Goal: Task Accomplishment & Management: Manage account settings

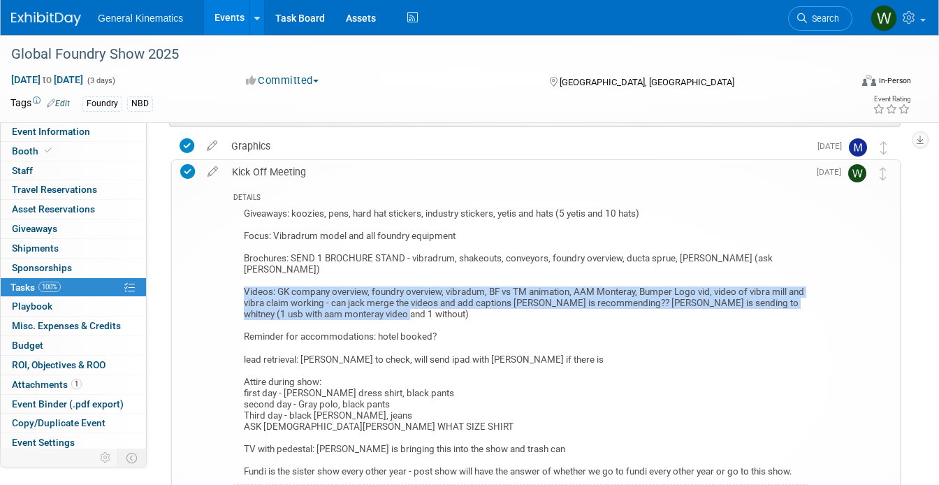
scroll to position [125, 0]
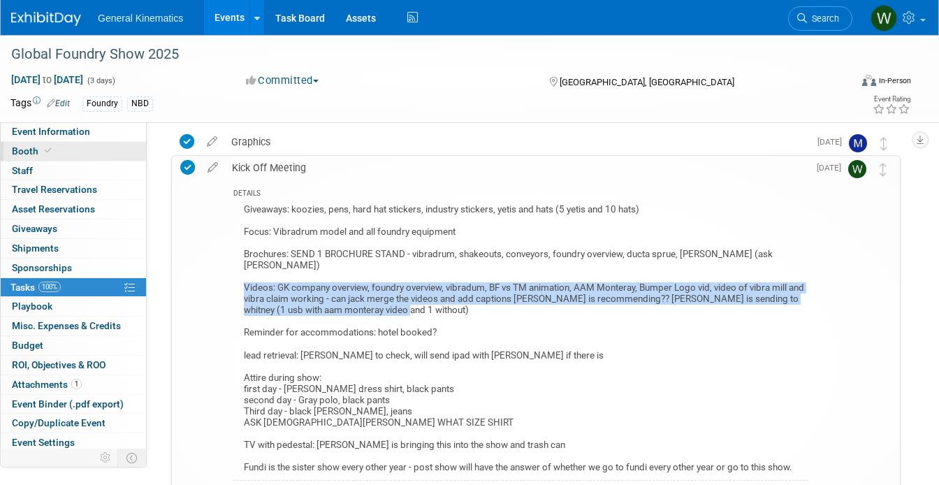
click at [66, 144] on link "Booth" at bounding box center [73, 151] width 145 height 19
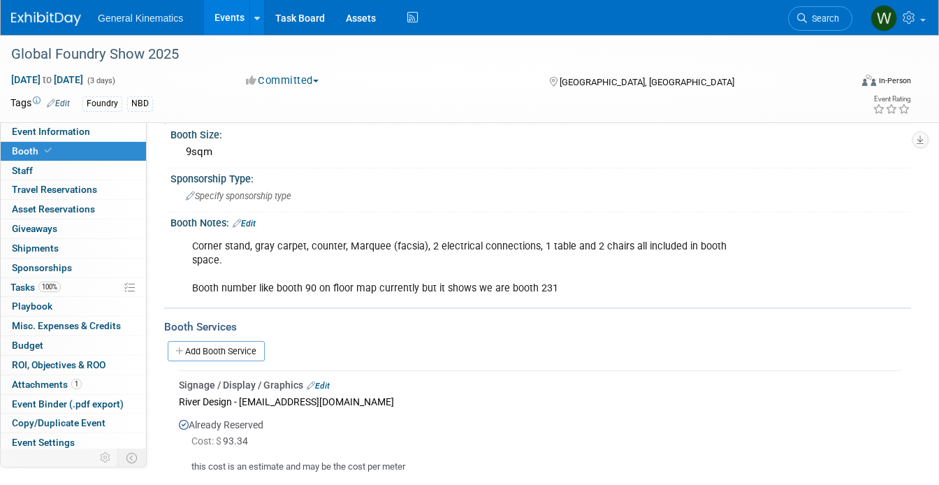
scroll to position [181, 0]
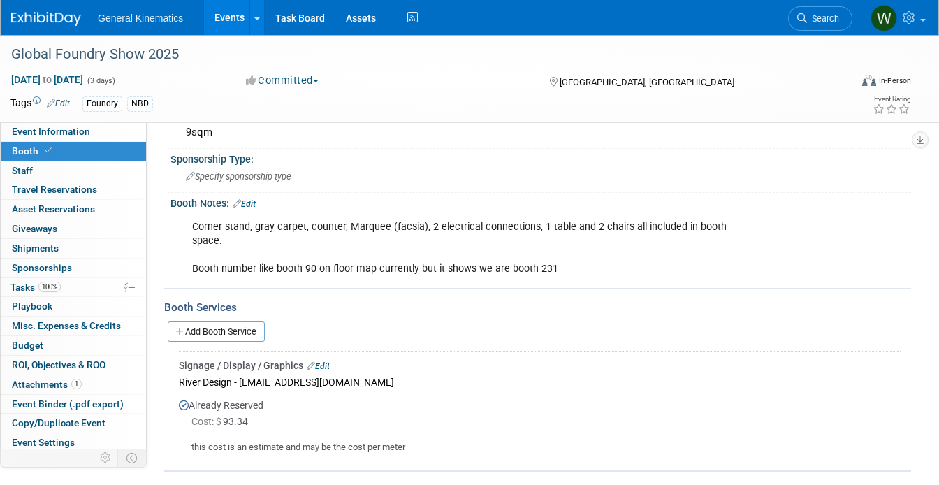
click at [36, 22] on img at bounding box center [46, 19] width 70 height 14
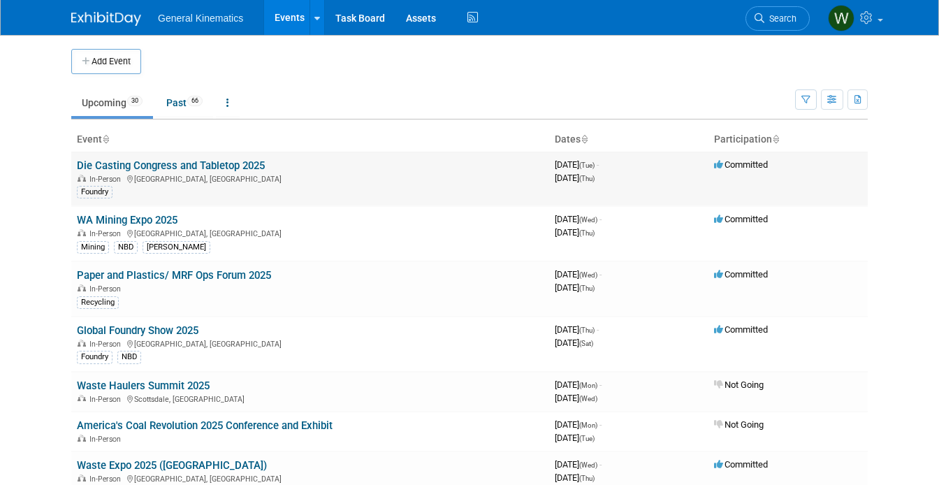
click at [159, 161] on link "Die Casting Congress and Tabletop 2025" at bounding box center [171, 165] width 188 height 13
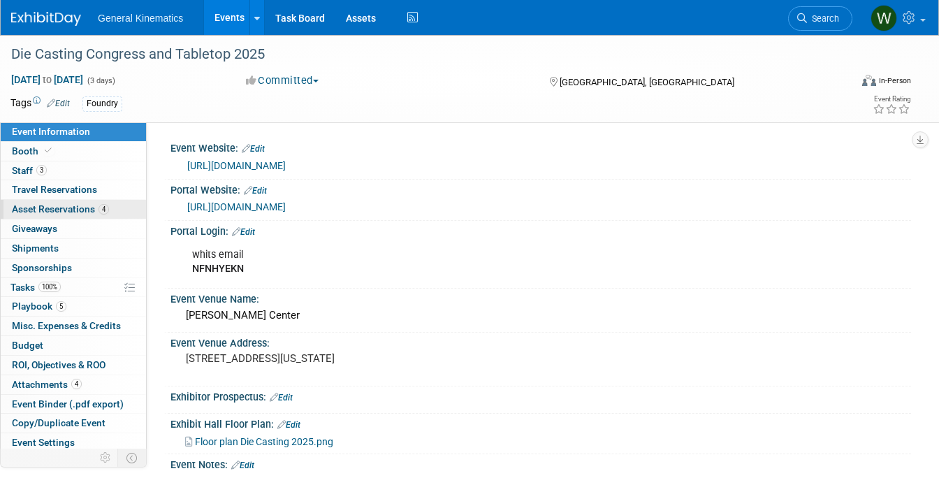
click at [114, 206] on link "4 Asset Reservations 4" at bounding box center [73, 209] width 145 height 19
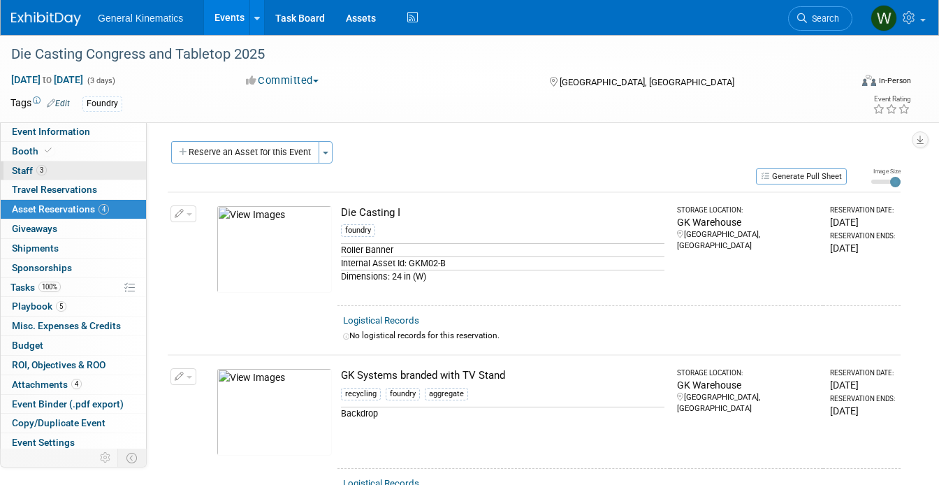
click at [74, 168] on link "3 Staff 3" at bounding box center [73, 170] width 145 height 19
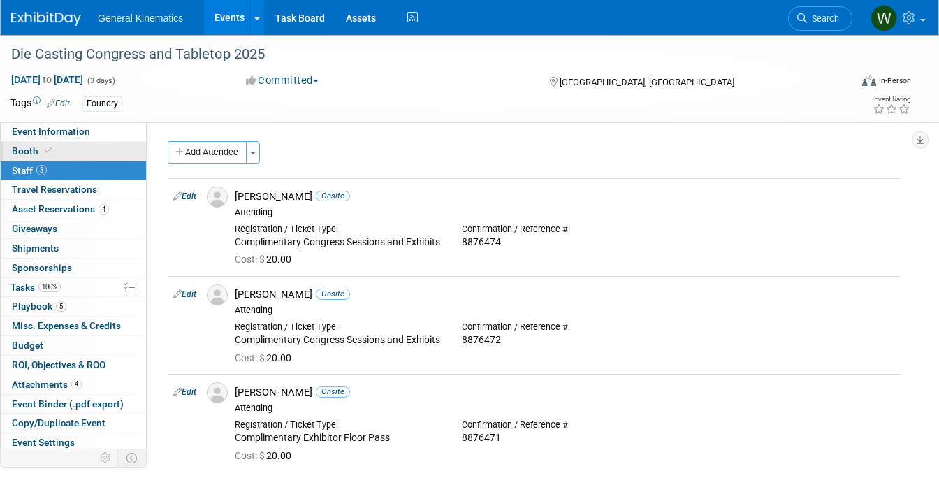
click at [69, 148] on link "Booth" at bounding box center [73, 151] width 145 height 19
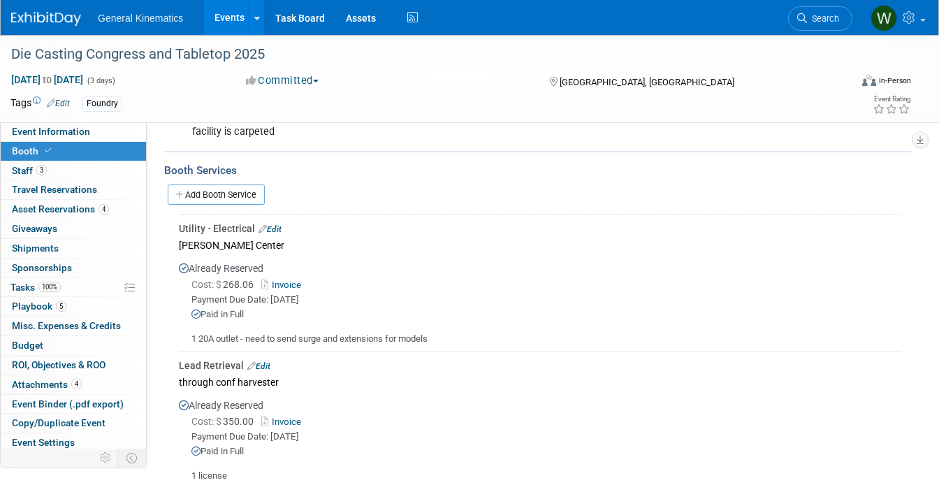
scroll to position [371, 0]
click at [267, 371] on div "Lead Retrieval Edit" at bounding box center [540, 367] width 722 height 14
click at [263, 363] on link "Edit" at bounding box center [258, 368] width 23 height 10
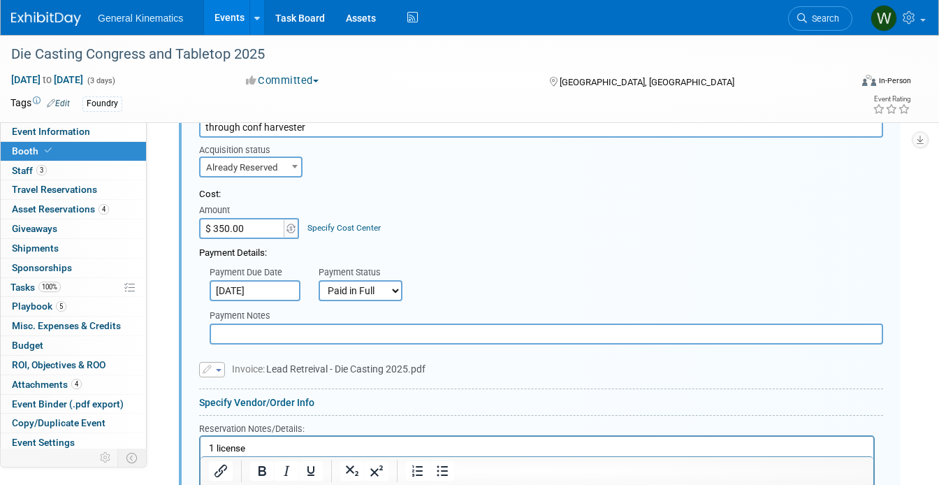
scroll to position [666, 0]
click at [315, 335] on input "text" at bounding box center [547, 332] width 674 height 21
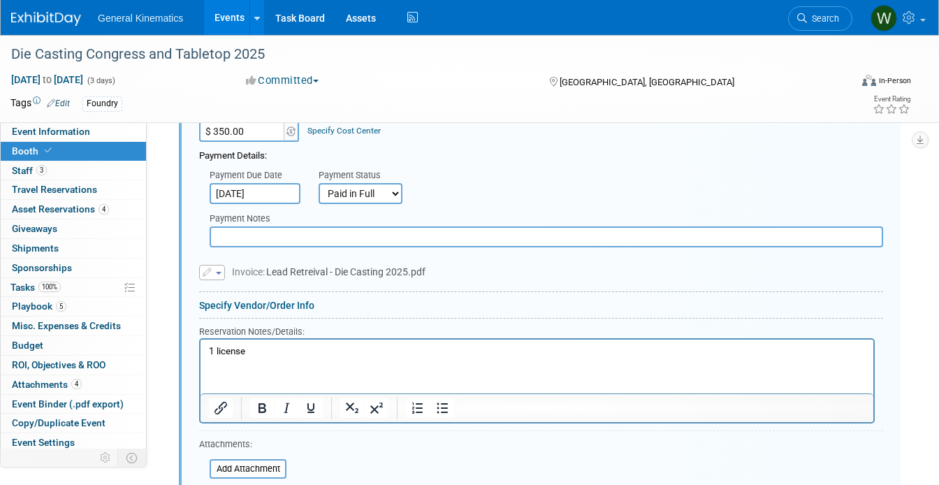
scroll to position [785, 0]
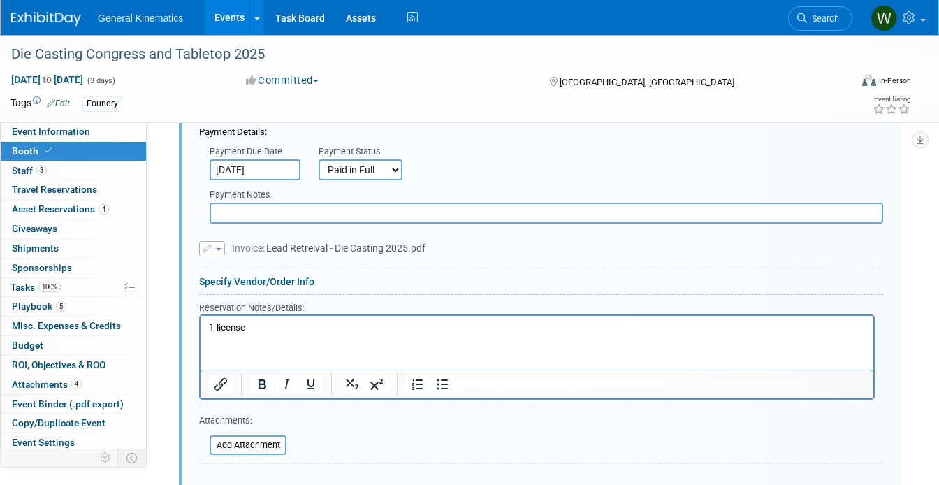
click at [296, 328] on p "1 license" at bounding box center [537, 327] width 657 height 13
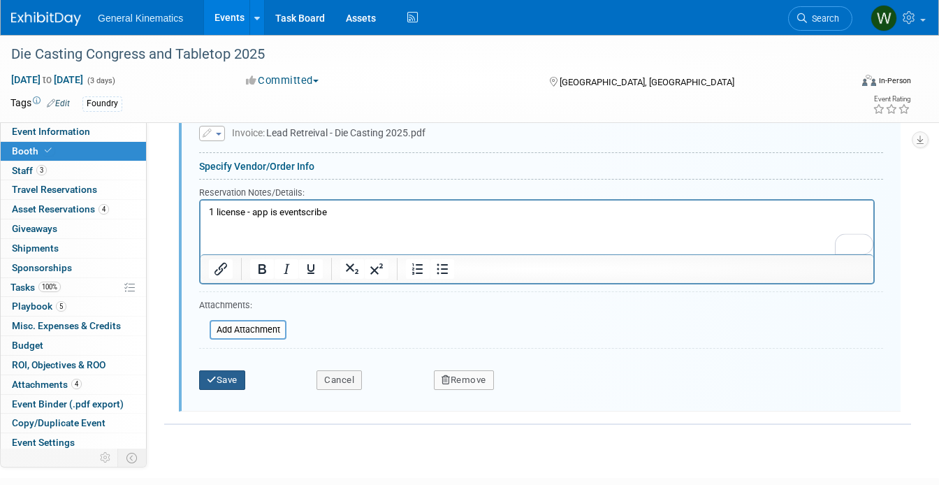
click at [219, 375] on button "Save" at bounding box center [222, 380] width 46 height 20
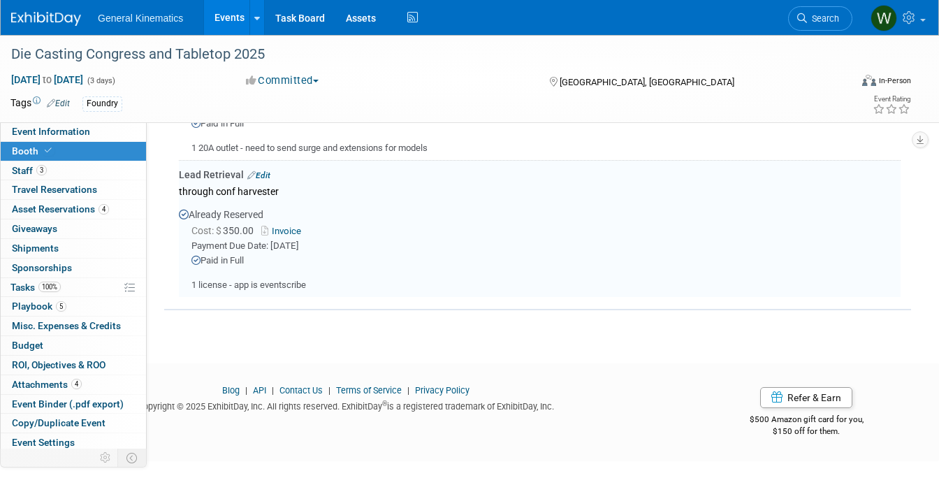
scroll to position [537, 0]
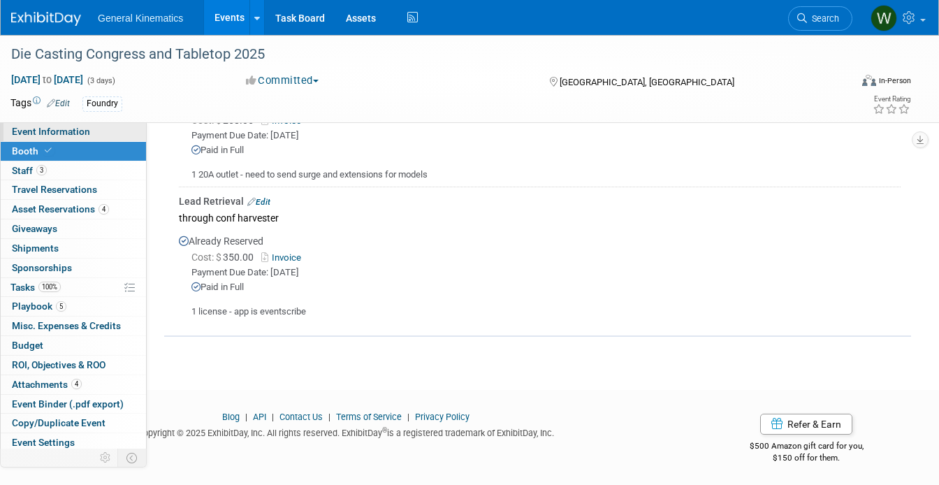
click at [68, 139] on link "Event Information" at bounding box center [73, 131] width 145 height 19
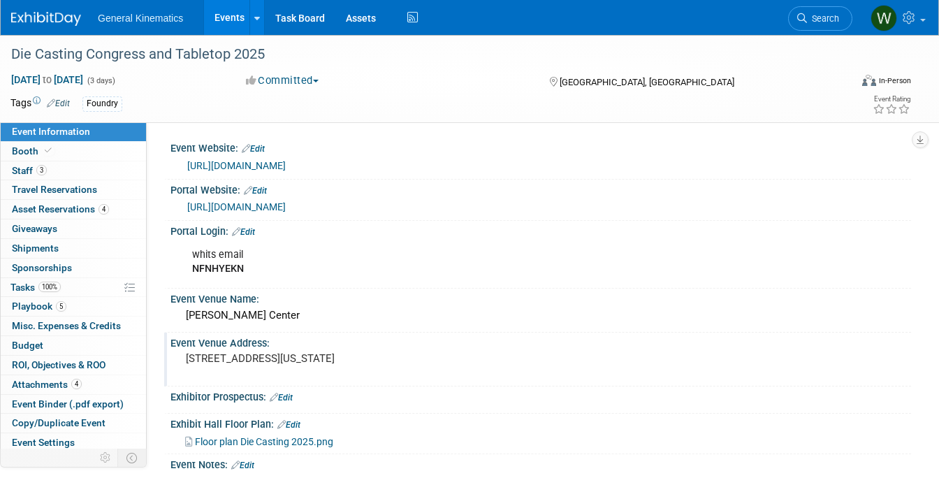
scroll to position [1, 0]
click at [286, 204] on link "[URL][DOMAIN_NAME]" at bounding box center [236, 206] width 99 height 11
click at [211, 266] on b "NFNHYEKN" at bounding box center [218, 268] width 52 height 12
copy b "NFNHYEKN"
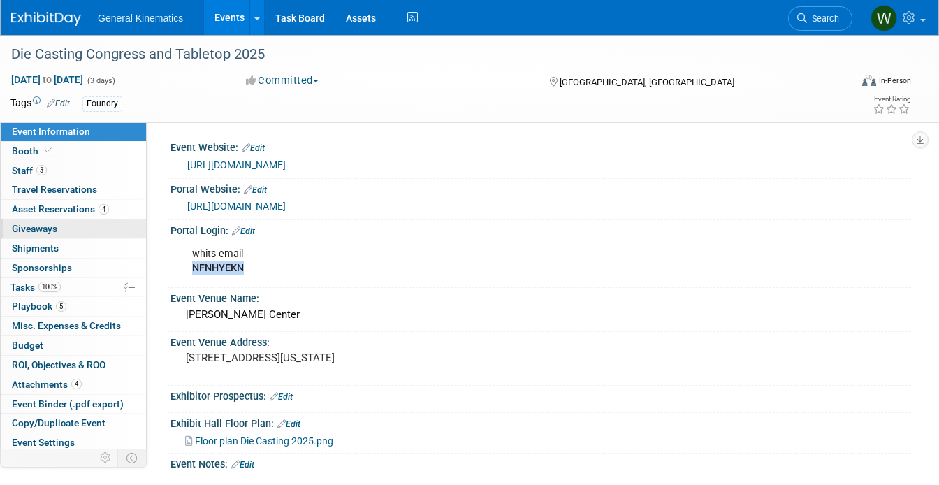
click at [71, 228] on link "0 Giveaways 0" at bounding box center [73, 228] width 145 height 19
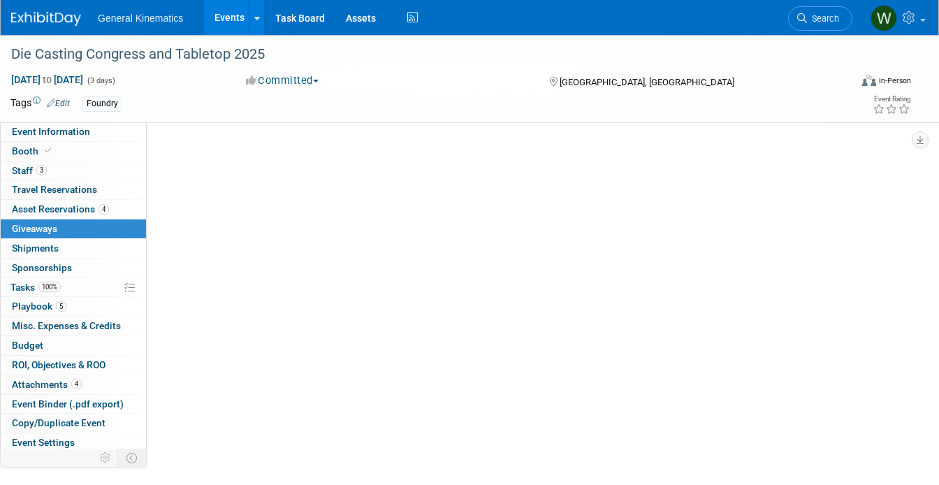
scroll to position [0, 0]
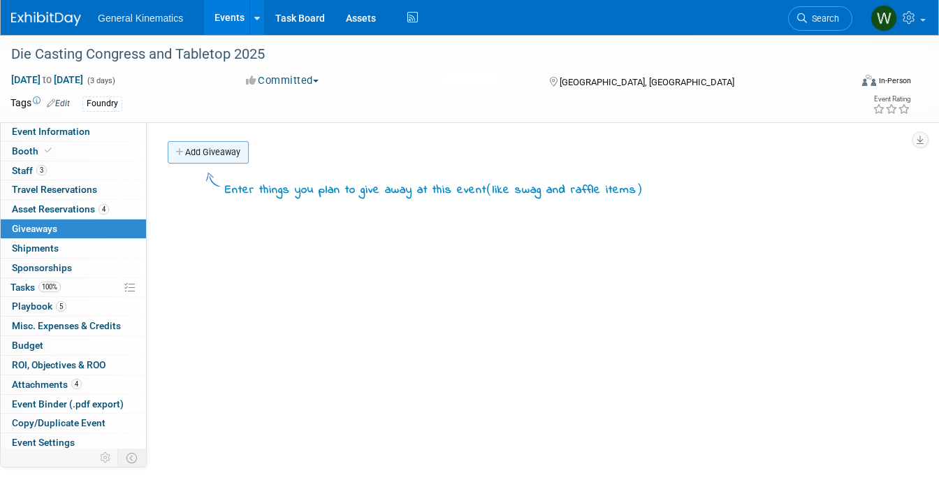
click at [234, 159] on link "Add Giveaway" at bounding box center [208, 152] width 81 height 22
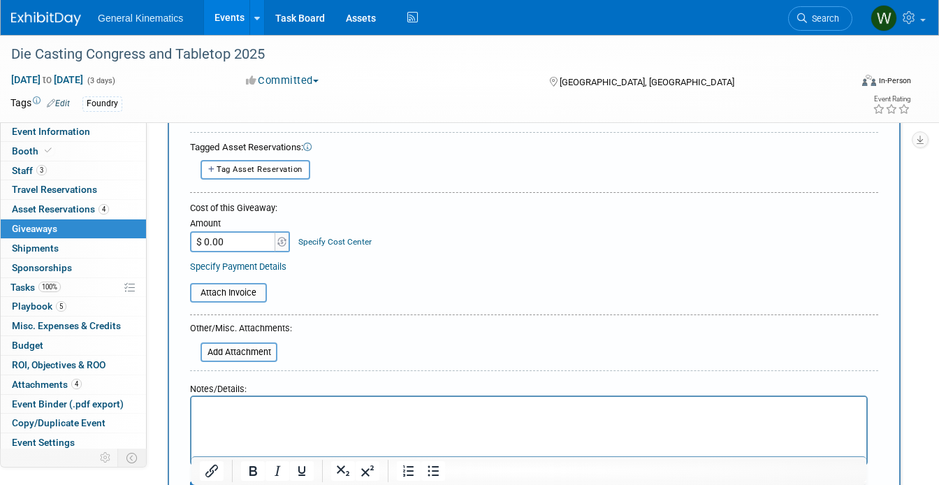
scroll to position [126, 0]
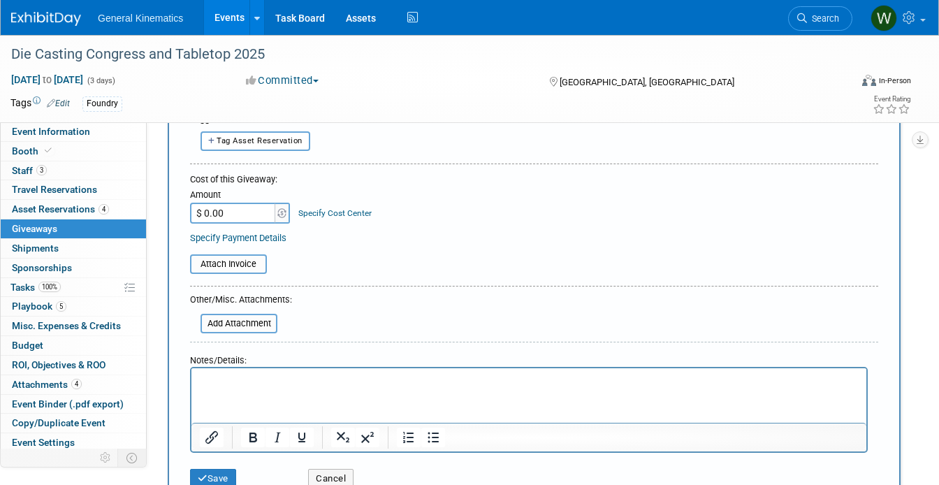
type input "Industry Stickers - Systems"
click at [227, 388] on html at bounding box center [528, 378] width 675 height 20
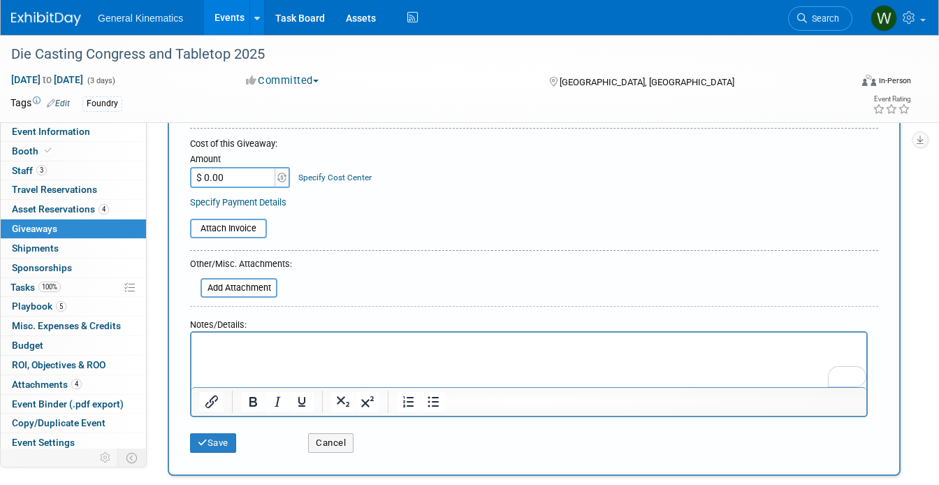
scroll to position [170, 0]
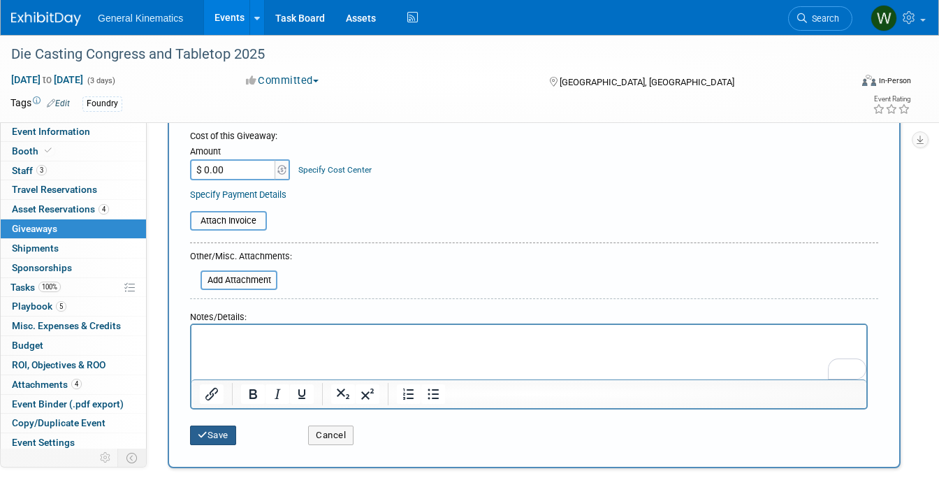
click at [215, 440] on button "Save" at bounding box center [213, 436] width 46 height 20
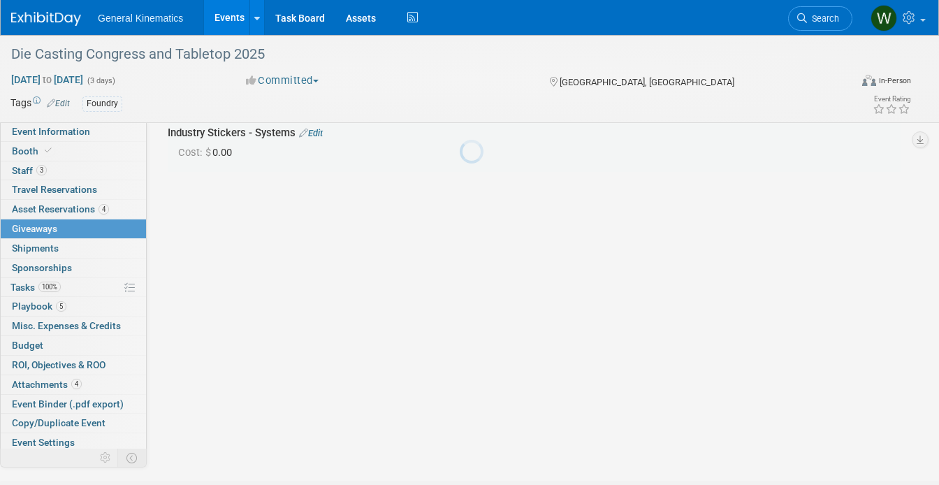
scroll to position [31, 0]
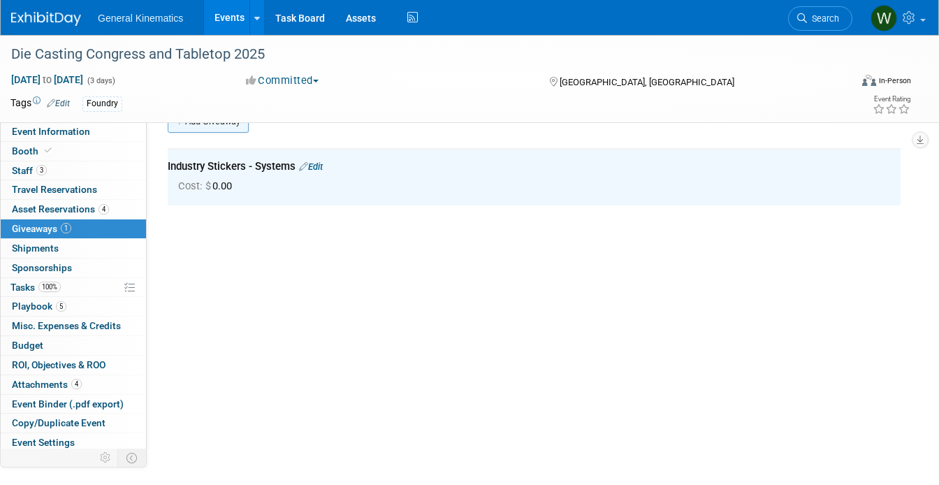
click at [214, 129] on link "Add Giveaway" at bounding box center [208, 121] width 81 height 22
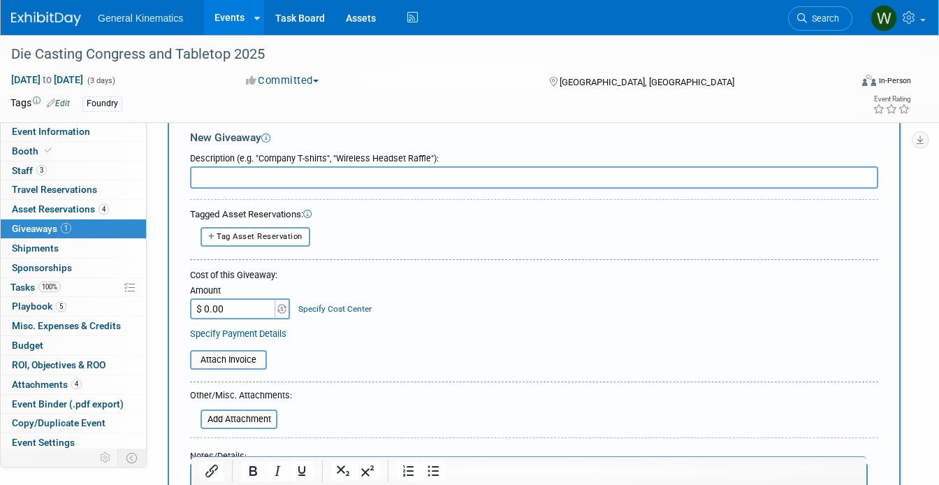
scroll to position [0, 0]
type input "K"
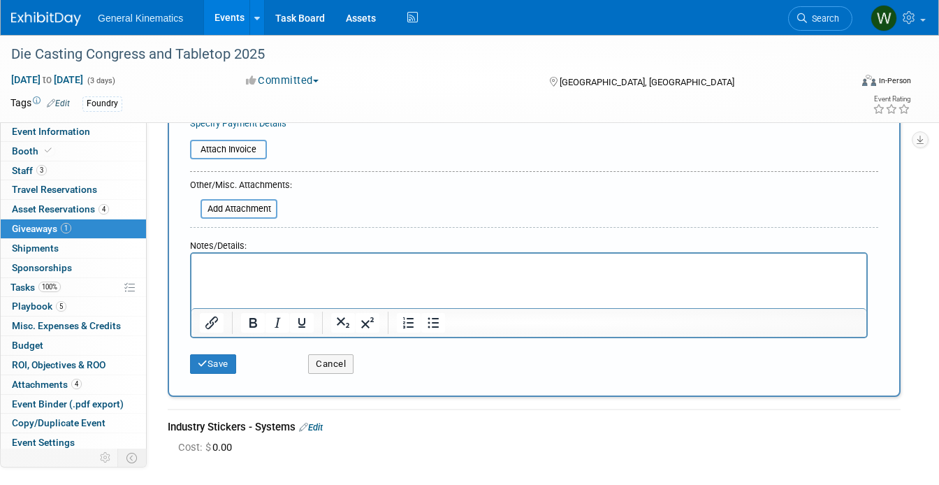
scroll to position [340, 0]
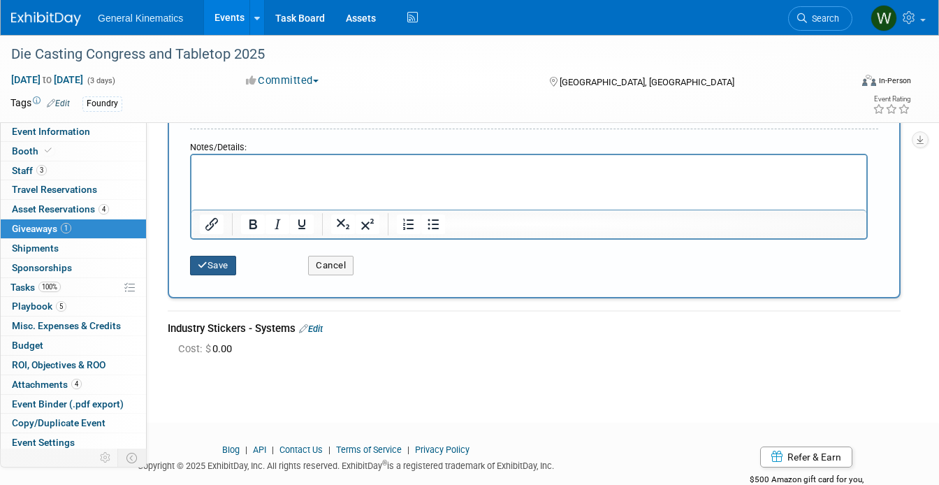
type input "GK Koozies"
click at [210, 261] on button "Save" at bounding box center [213, 266] width 46 height 20
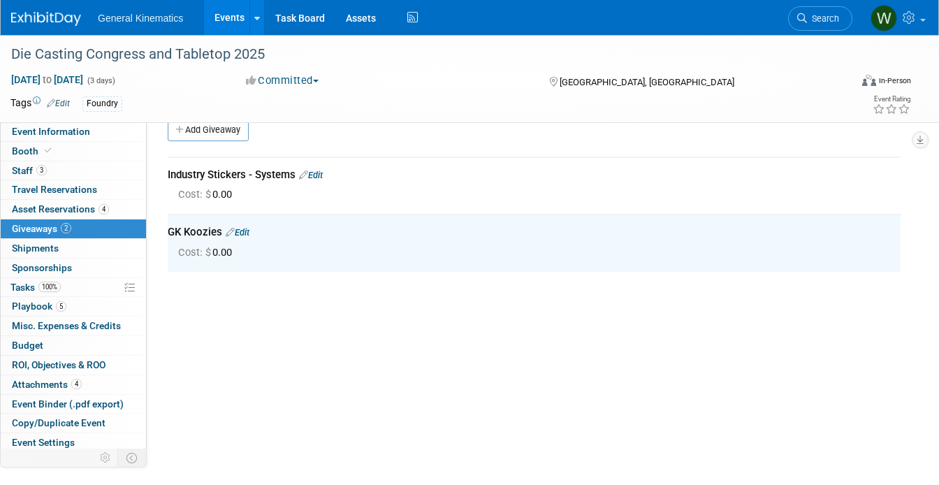
scroll to position [0, 0]
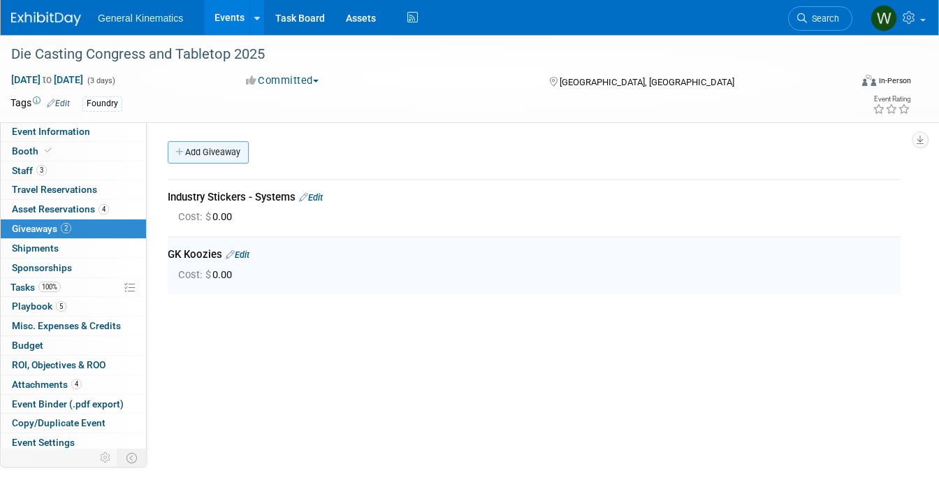
click at [211, 161] on link "Add Giveaway" at bounding box center [208, 152] width 81 height 22
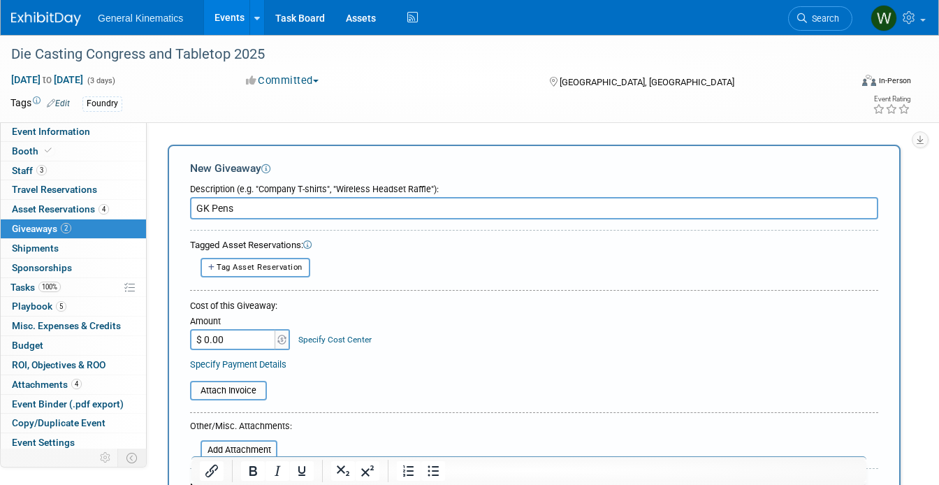
scroll to position [432, 0]
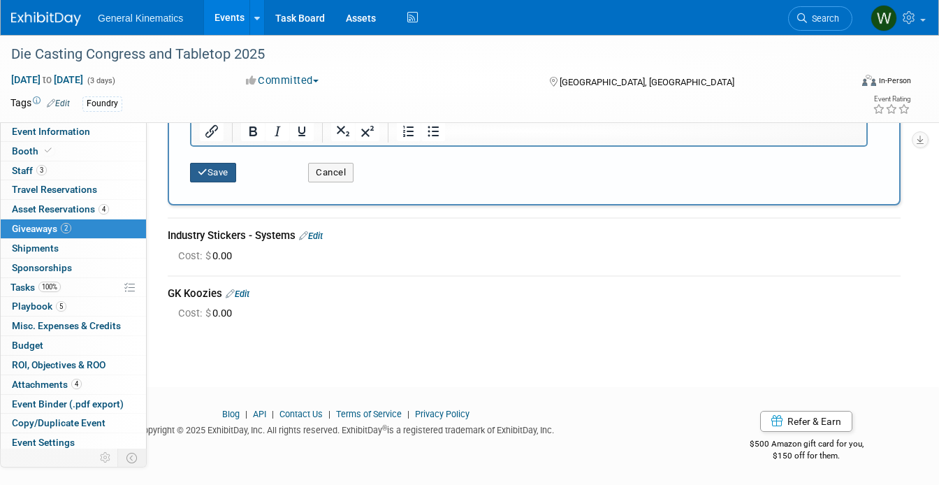
type input "GK Pens"
click at [210, 172] on button "Save" at bounding box center [213, 173] width 46 height 20
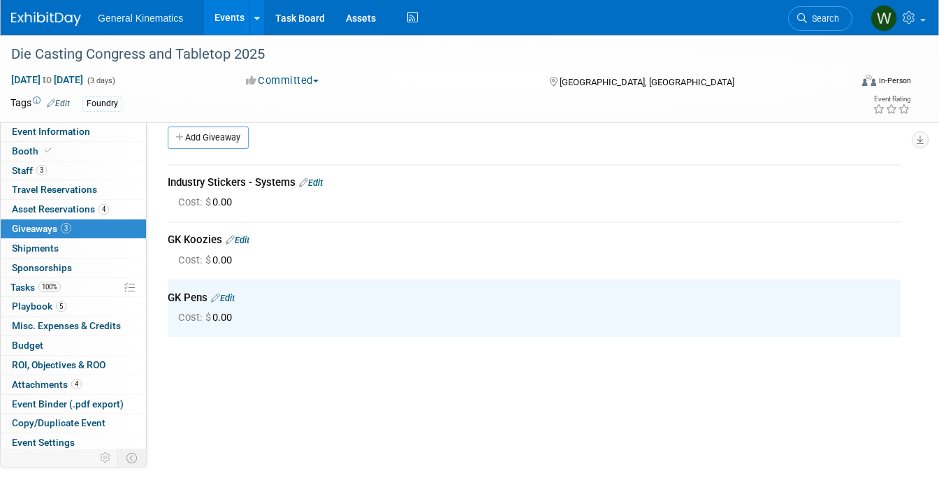
scroll to position [0, 0]
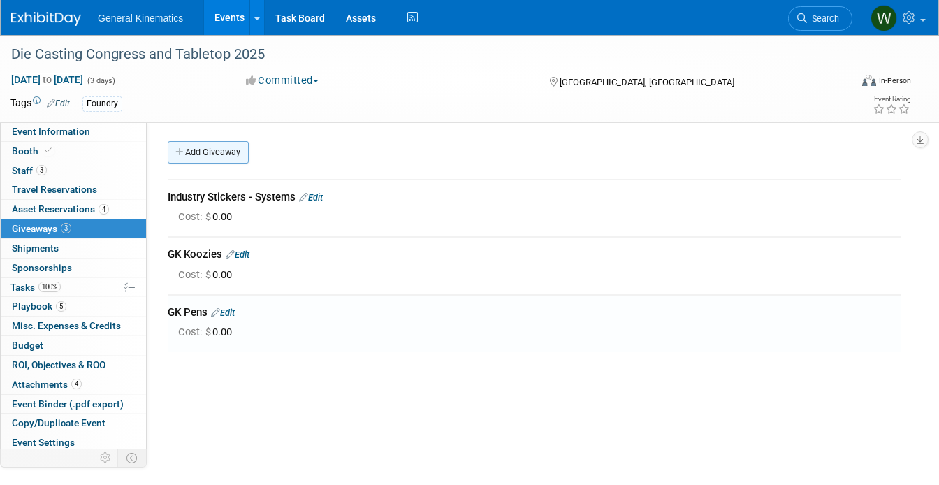
click at [212, 152] on link "Add Giveaway" at bounding box center [208, 152] width 81 height 22
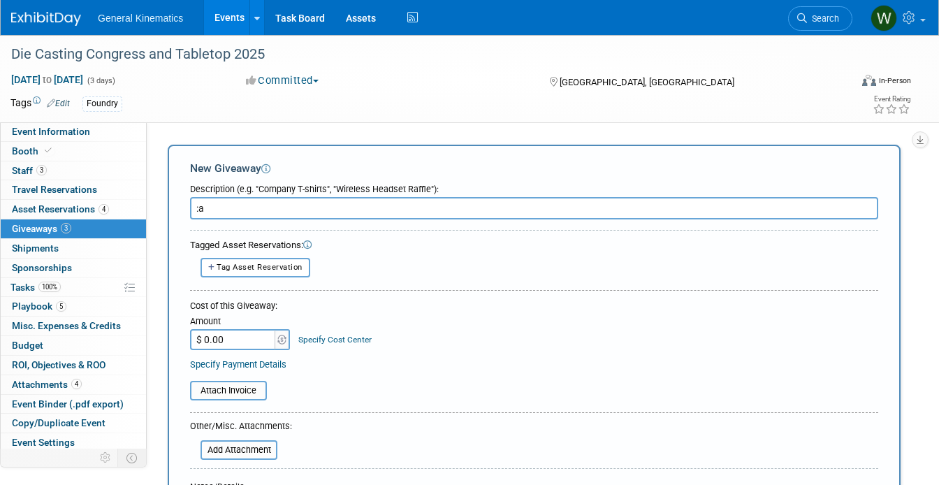
type input ":"
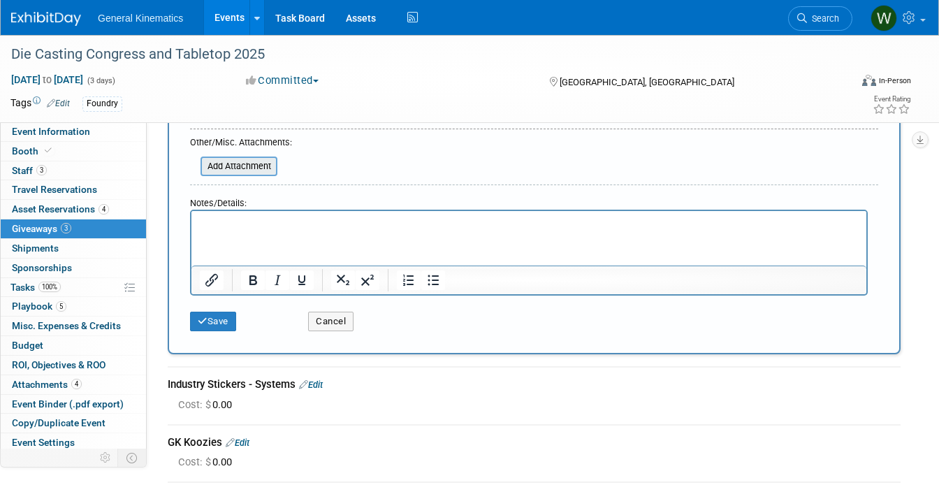
scroll to position [349, 0]
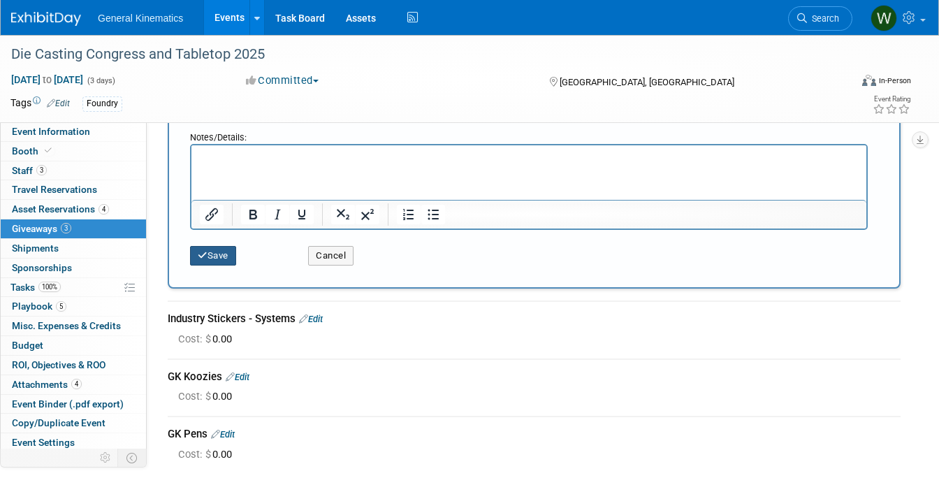
type input "lanyards"
click at [218, 252] on button "Save" at bounding box center [213, 256] width 46 height 20
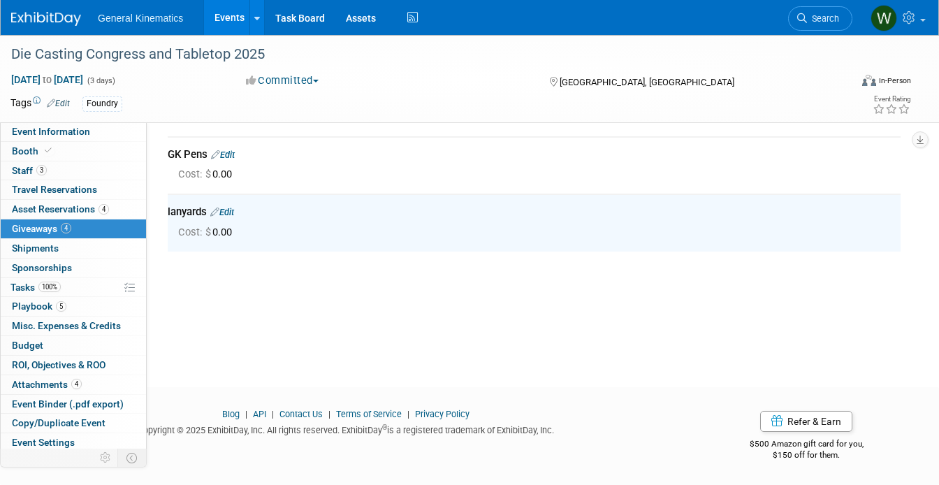
scroll to position [0, 0]
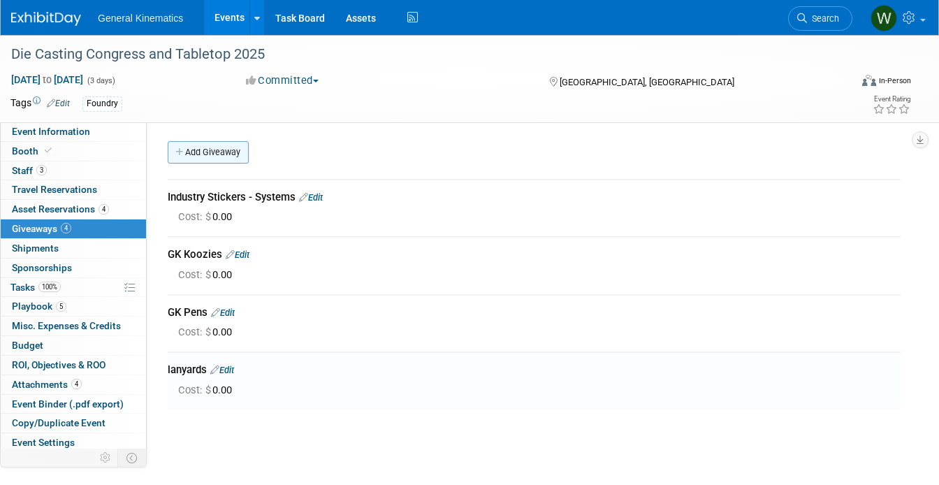
click at [191, 152] on link "Add Giveaway" at bounding box center [208, 152] width 81 height 22
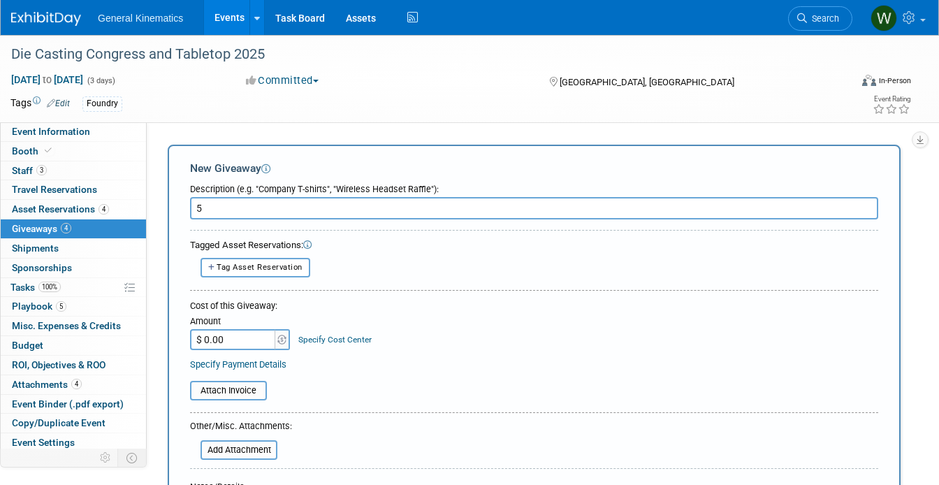
type input "5"
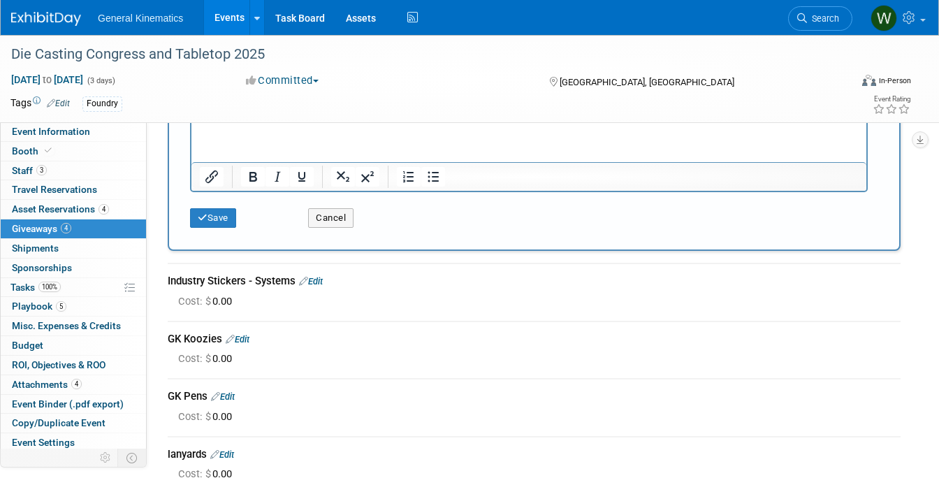
scroll to position [385, 0]
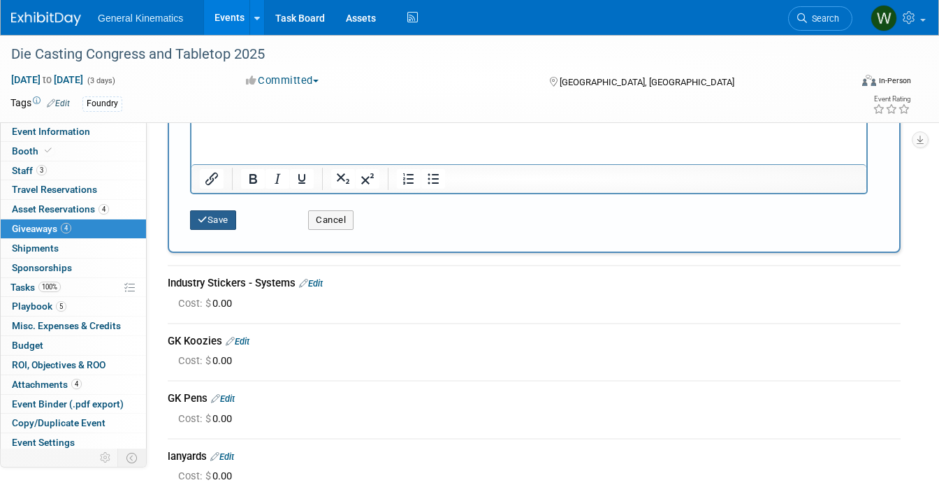
type input "5 Swells"
click at [204, 222] on icon "submit" at bounding box center [203, 219] width 10 height 9
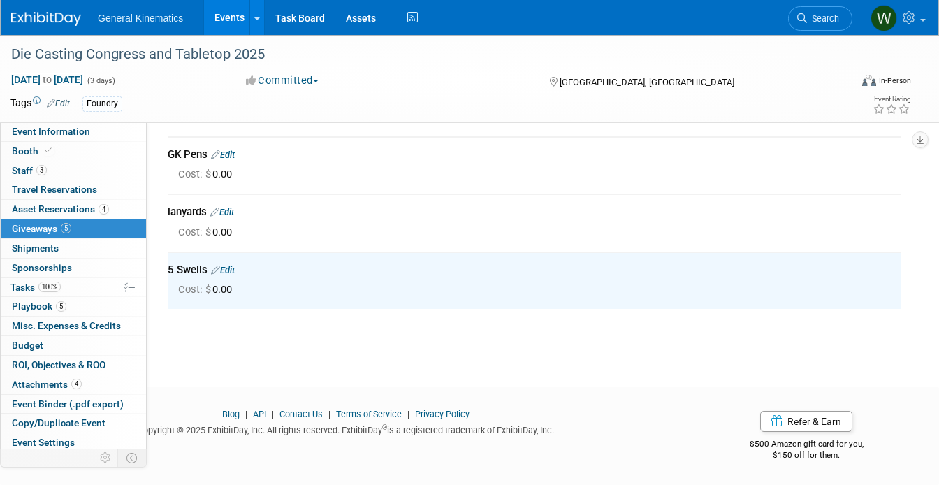
scroll to position [0, 0]
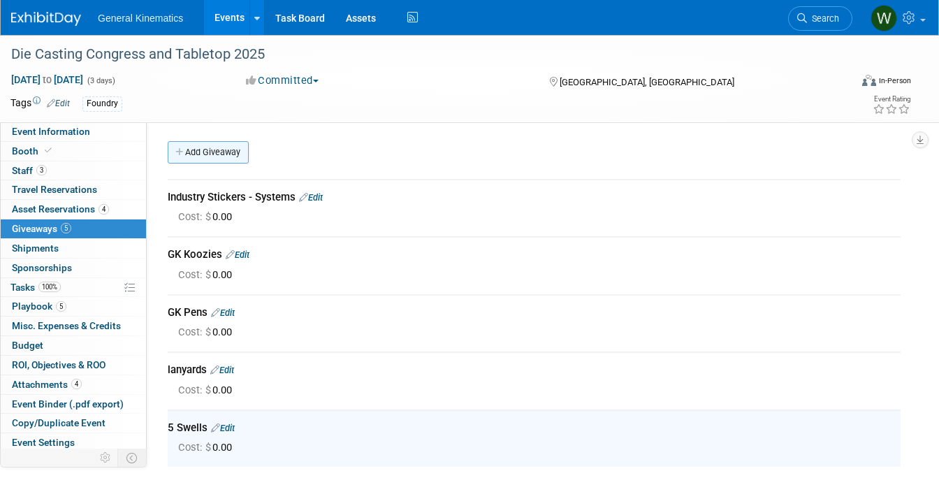
click at [195, 153] on link "Add Giveaway" at bounding box center [208, 152] width 81 height 22
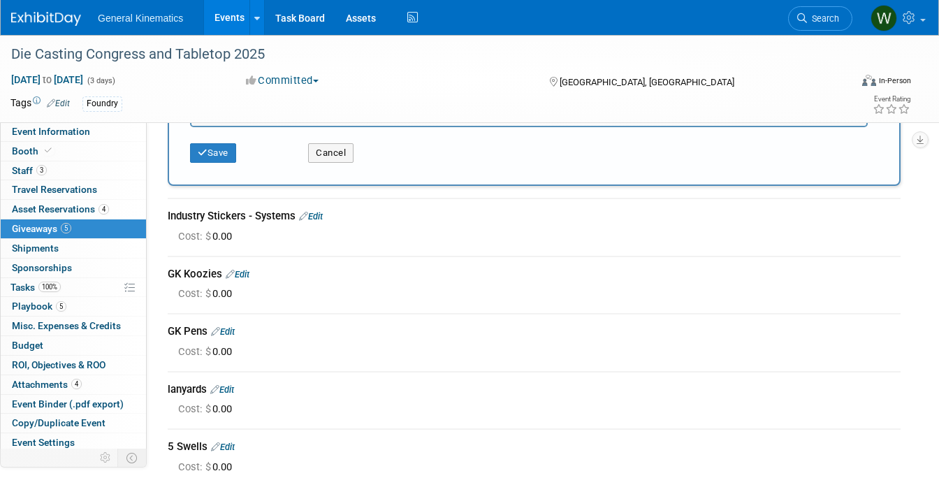
scroll to position [386, 0]
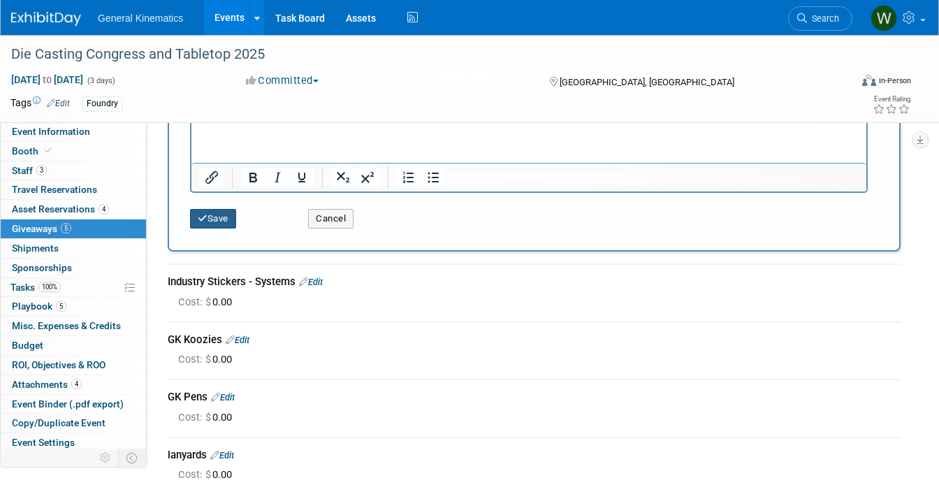
type input "6 GK hats"
click at [204, 212] on button "Save" at bounding box center [213, 219] width 46 height 20
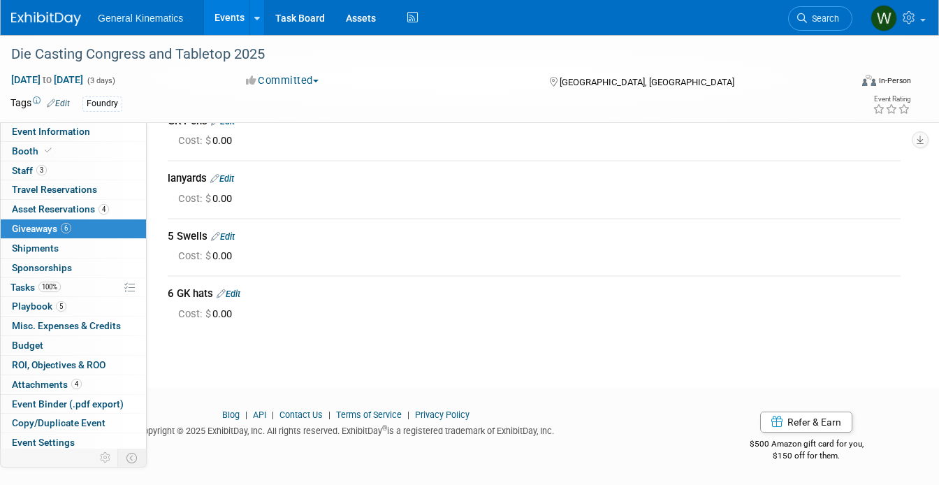
scroll to position [0, 0]
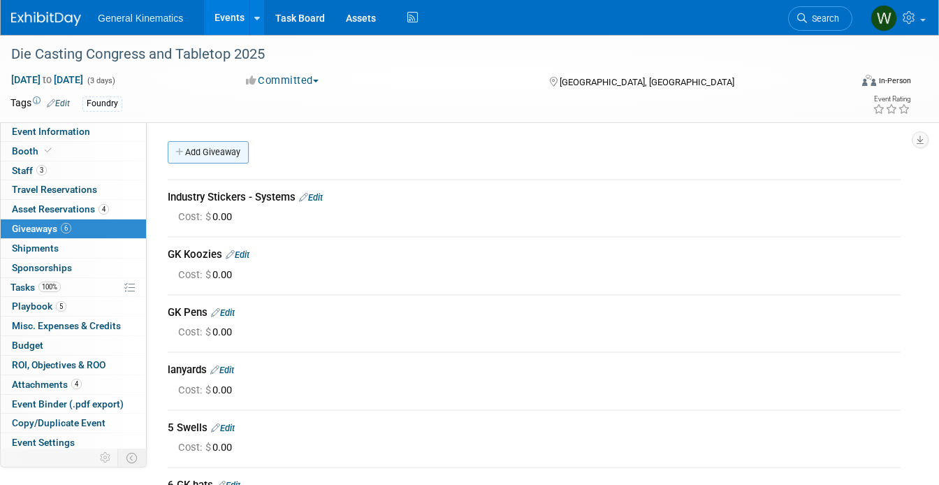
click at [207, 156] on link "Add Giveaway" at bounding box center [208, 152] width 81 height 22
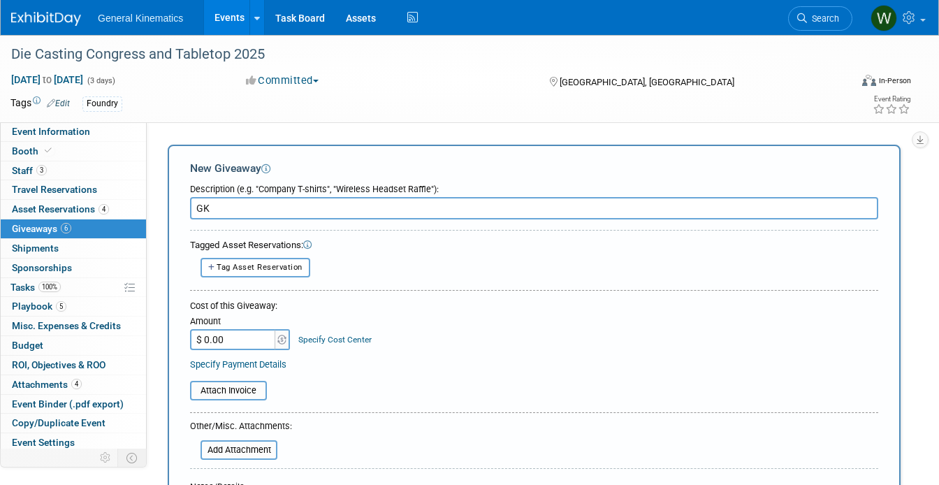
type input "G"
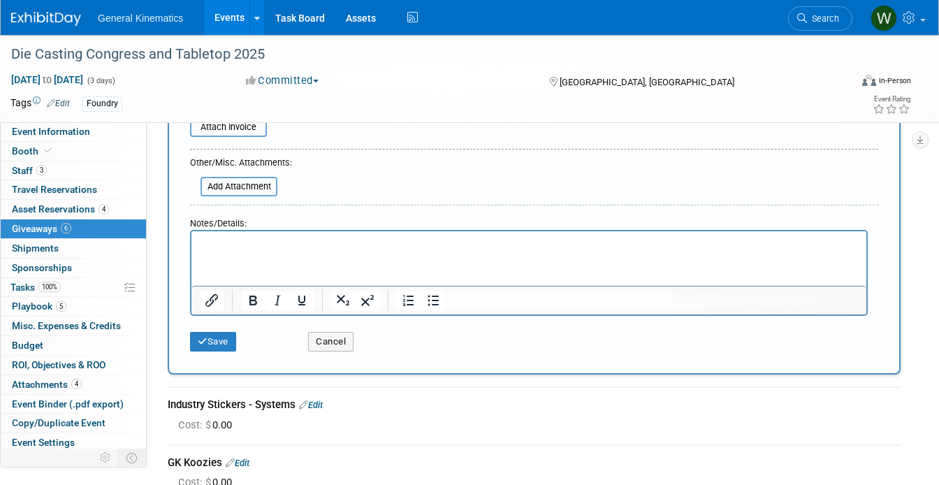
scroll to position [289, 0]
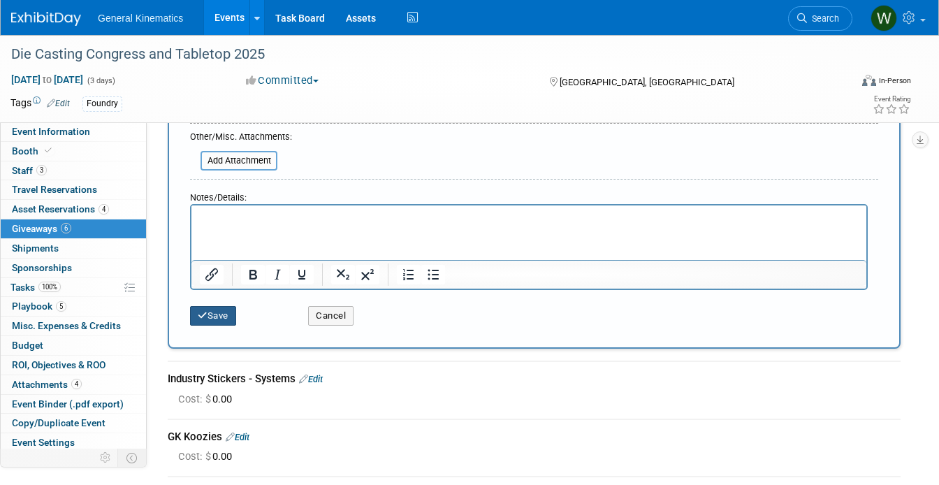
type input "Hard Hat stickers"
click at [211, 317] on button "Save" at bounding box center [213, 316] width 46 height 20
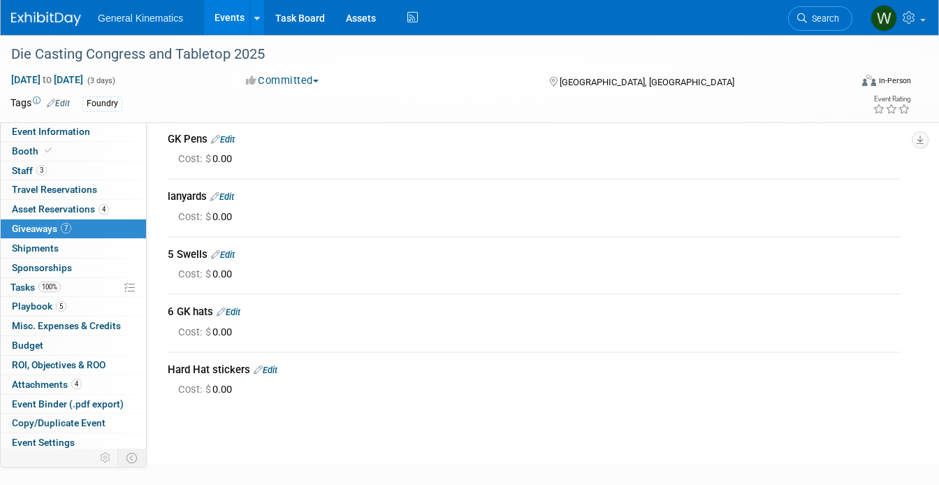
scroll to position [174, 0]
click at [95, 286] on link "100% Tasks 100%" at bounding box center [73, 287] width 145 height 19
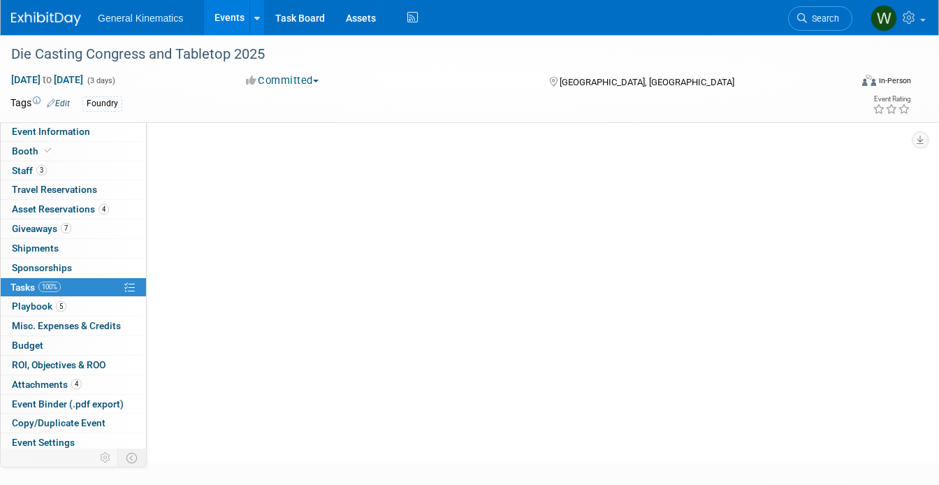
scroll to position [0, 0]
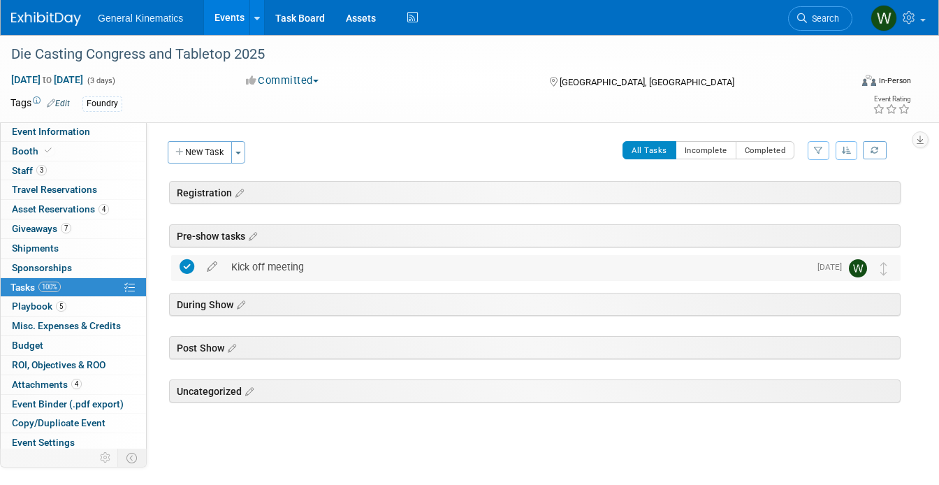
click at [240, 266] on div "Kick off meeting" at bounding box center [516, 267] width 585 height 24
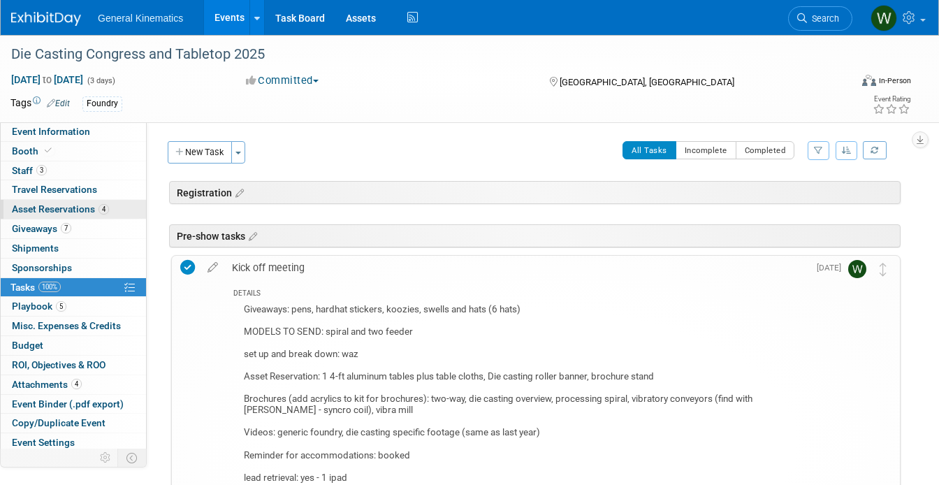
click at [68, 212] on span "Asset Reservations 4" at bounding box center [60, 208] width 97 height 11
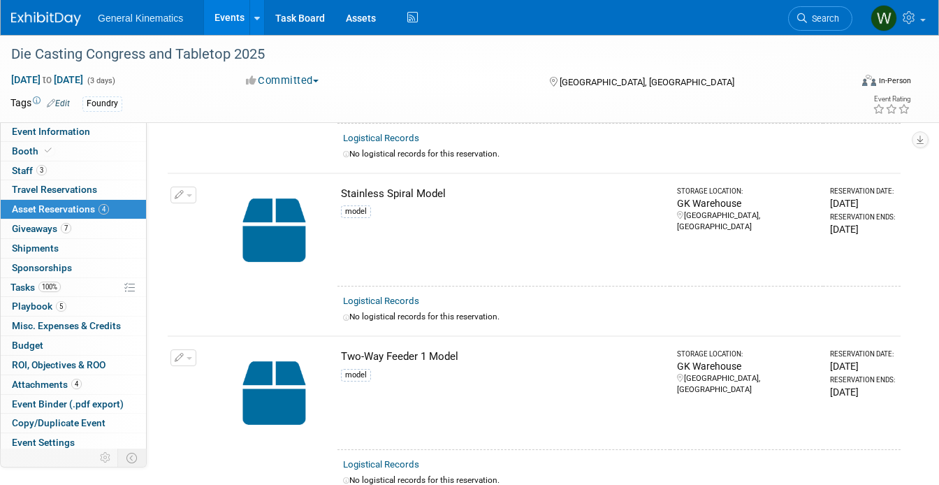
scroll to position [342, 0]
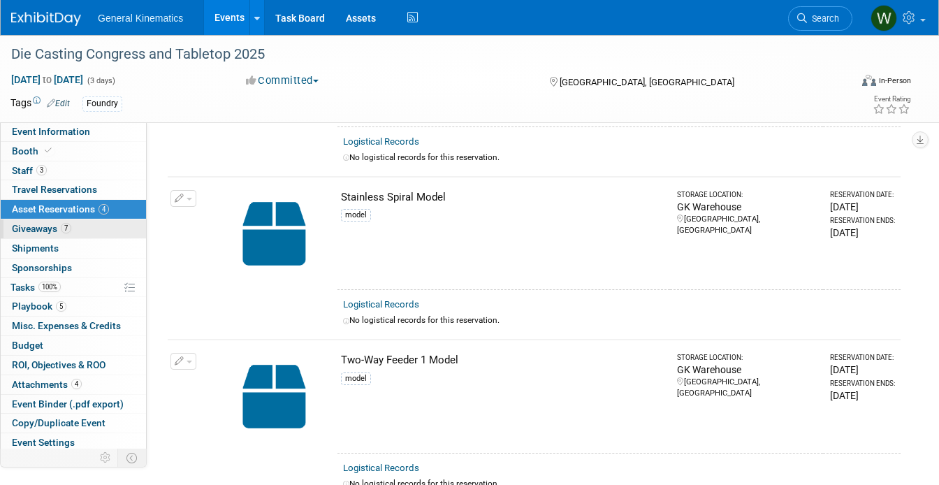
click at [66, 228] on span "7" at bounding box center [66, 228] width 10 height 10
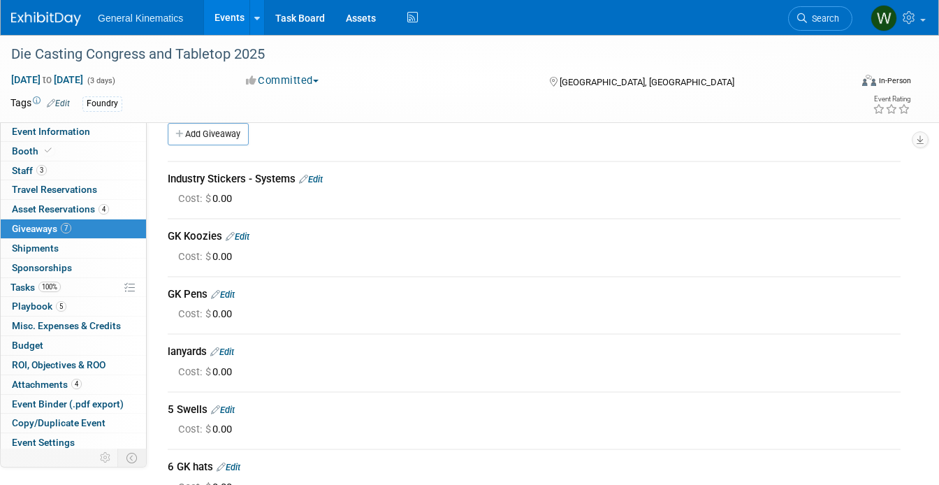
scroll to position [34, 0]
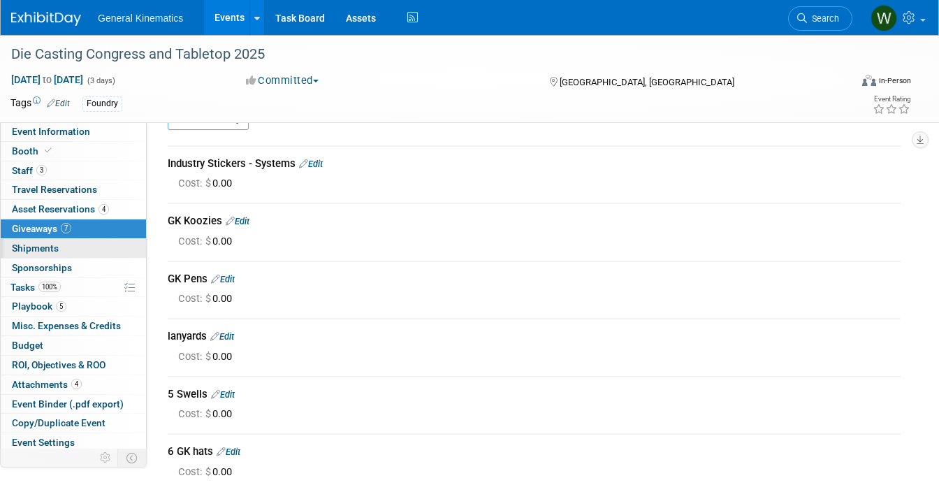
click at [72, 248] on link "0 Shipments 0" at bounding box center [73, 248] width 145 height 19
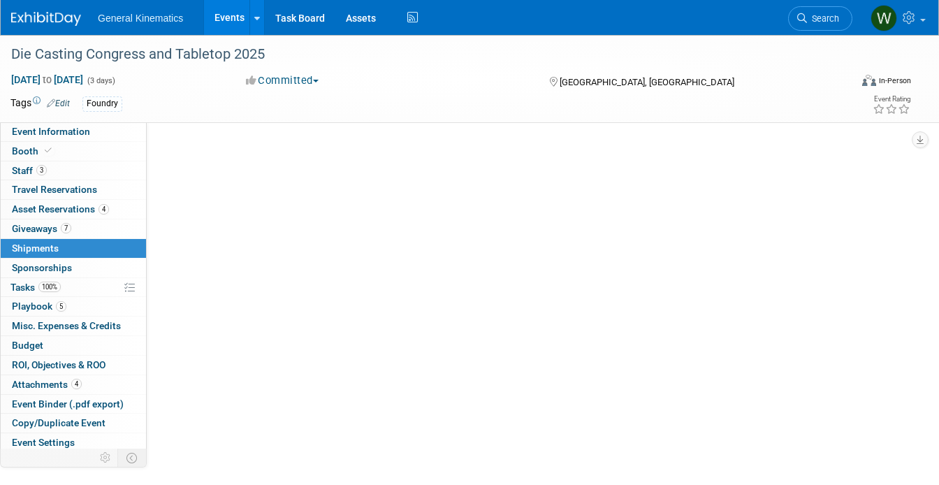
scroll to position [0, 0]
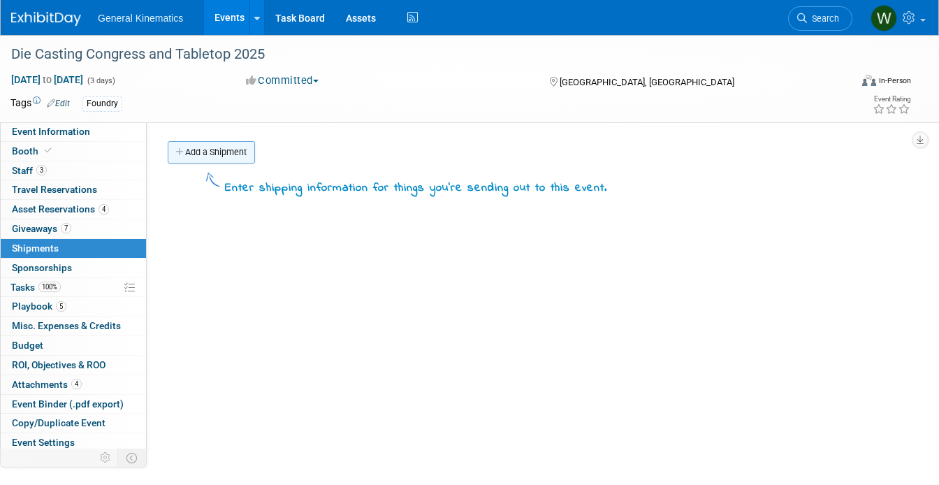
click at [206, 150] on link "Add a Shipment" at bounding box center [211, 152] width 87 height 22
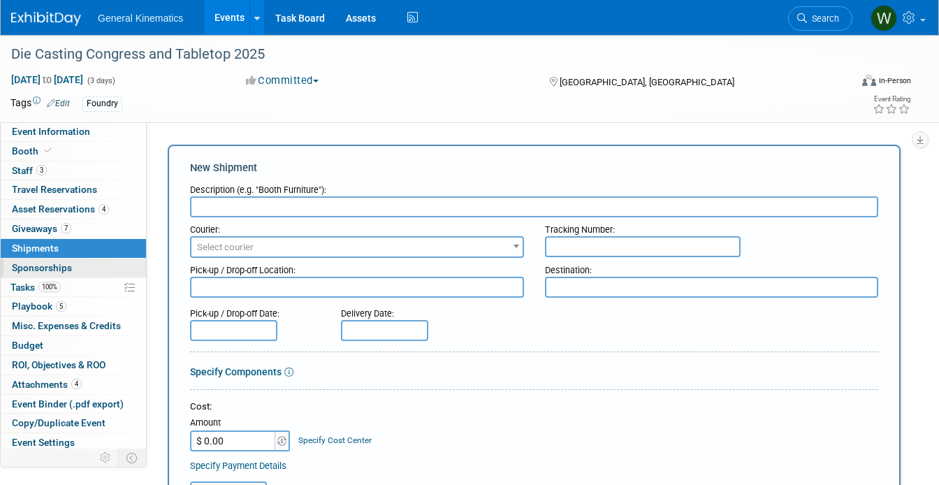
click at [22, 262] on span "Sponsorships 0" at bounding box center [42, 267] width 60 height 11
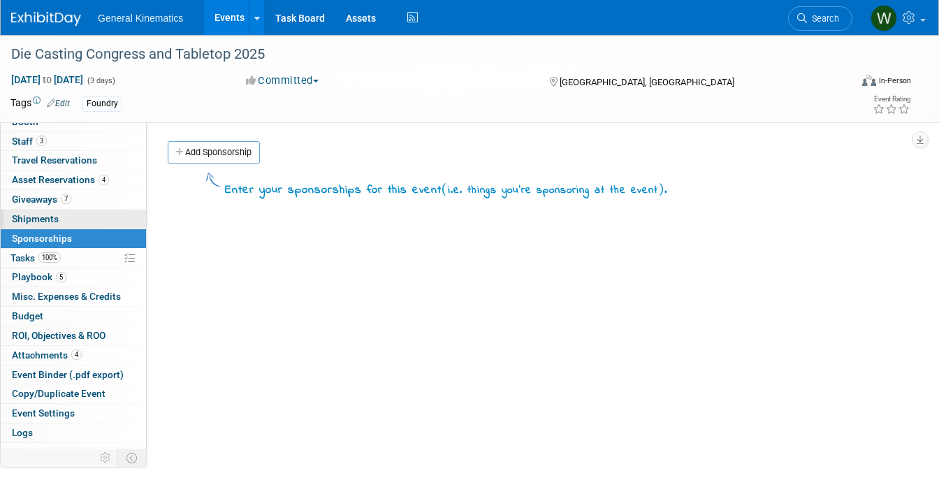
scroll to position [43, 0]
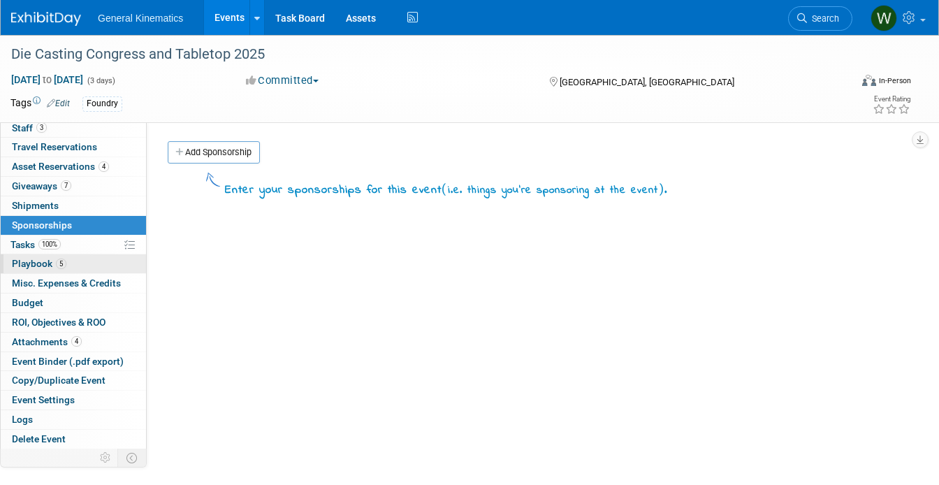
click at [75, 259] on link "5 Playbook 5" at bounding box center [73, 263] width 145 height 19
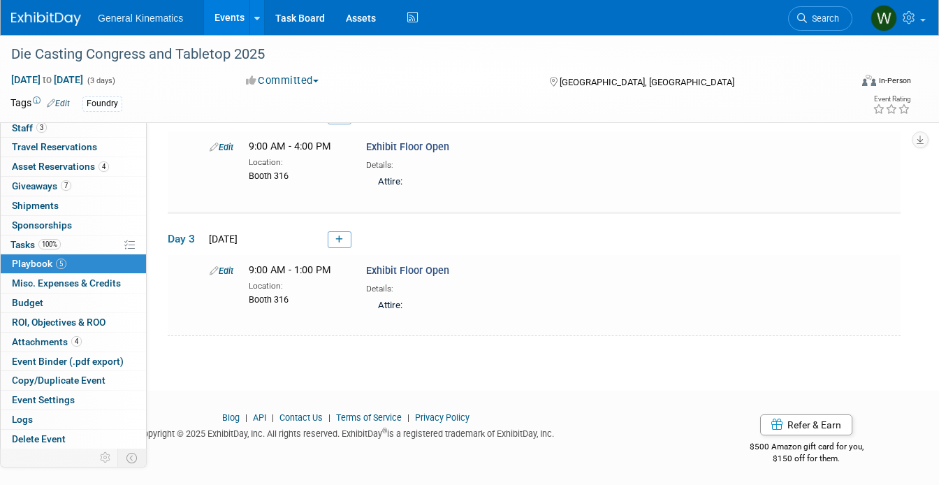
scroll to position [340, 0]
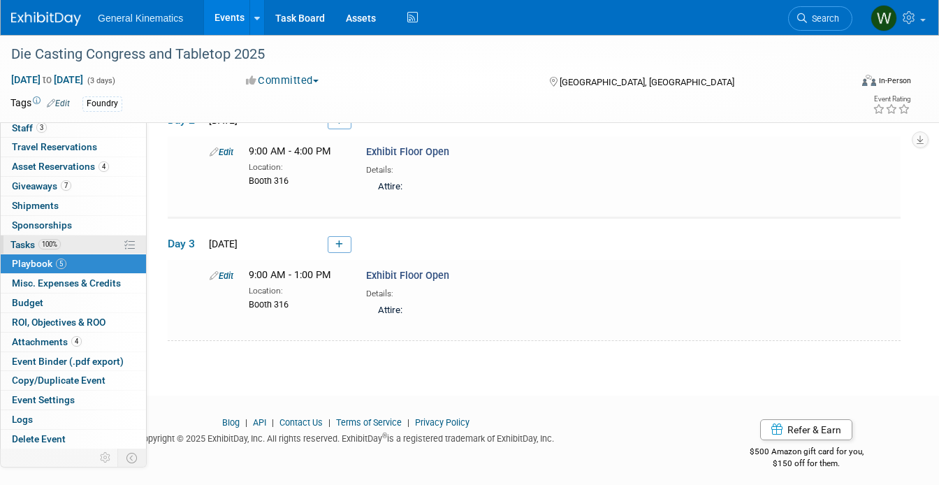
click at [81, 243] on link "100% Tasks 100%" at bounding box center [73, 244] width 145 height 19
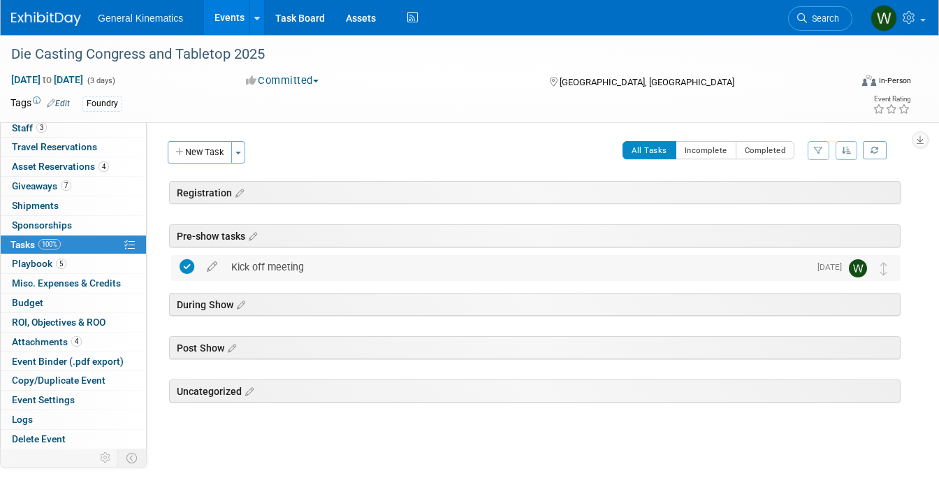
click at [277, 262] on div "Kick off meeting" at bounding box center [516, 267] width 585 height 24
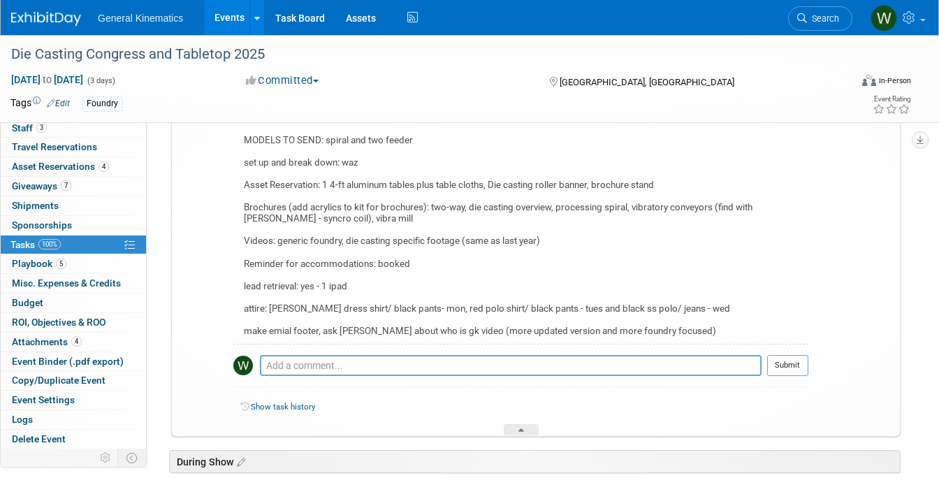
scroll to position [191, 0]
click at [419, 308] on div "Giveaways: pens, hardhat stickers, koozies, swells and hats (6 hats) MODELS TO …" at bounding box center [520, 227] width 575 height 235
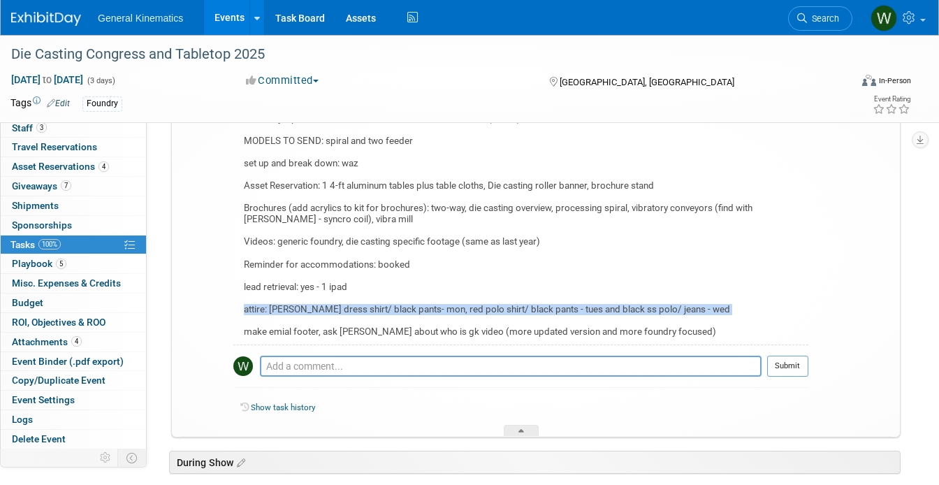
click at [419, 308] on div "Giveaways: pens, hardhat stickers, koozies, swells and hats (6 hats) MODELS TO …" at bounding box center [520, 227] width 575 height 235
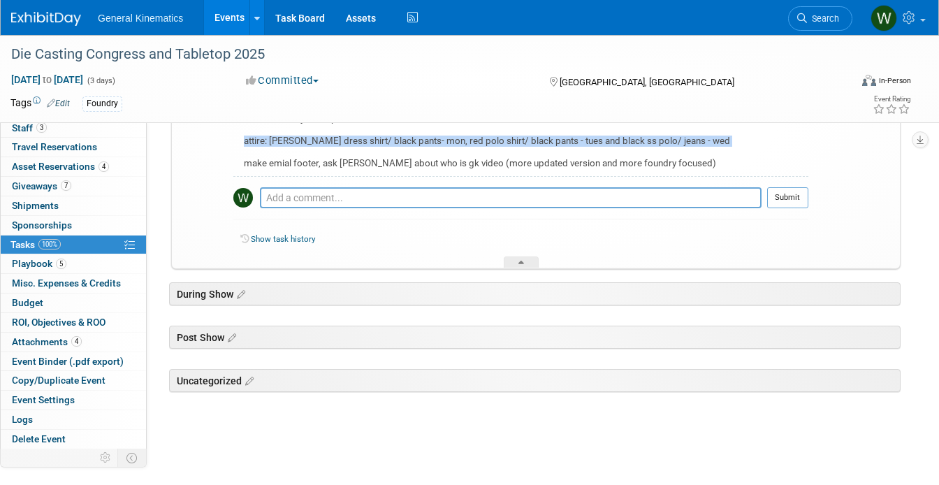
copy div "attire: [PERSON_NAME] dress shirt/ black pants- mon, red polo shirt/ black pant…"
click at [80, 270] on link "5 Playbook 5" at bounding box center [73, 263] width 145 height 19
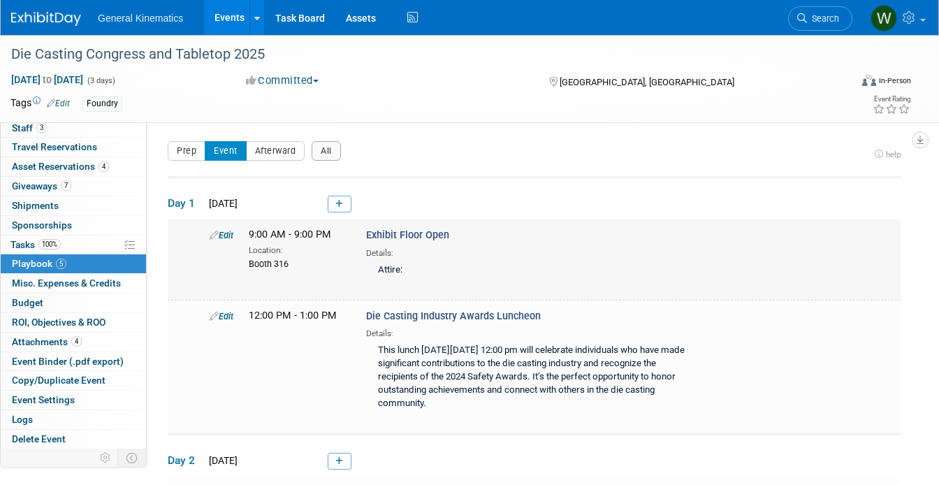
click at [223, 240] on div "Edit" at bounding box center [218, 235] width 39 height 14
click at [224, 235] on link "Edit" at bounding box center [222, 235] width 24 height 10
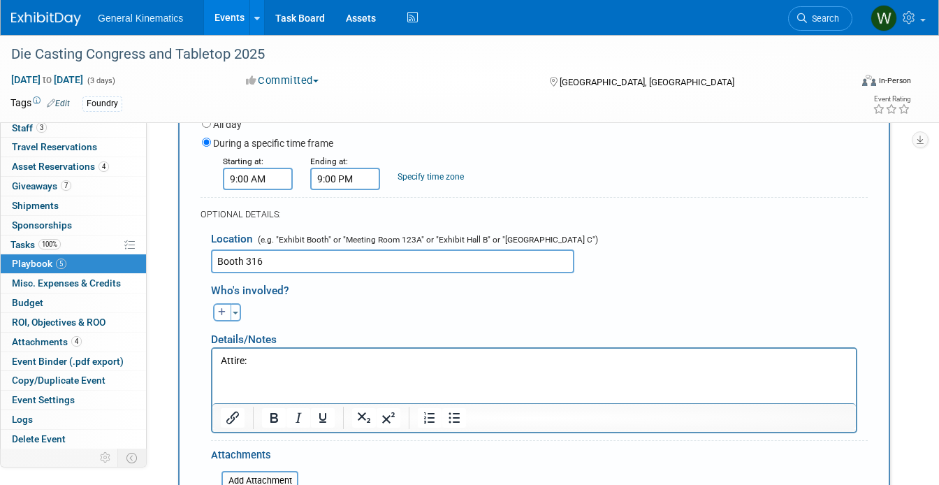
scroll to position [260, 0]
click at [339, 365] on p "Attire:" at bounding box center [534, 363] width 627 height 14
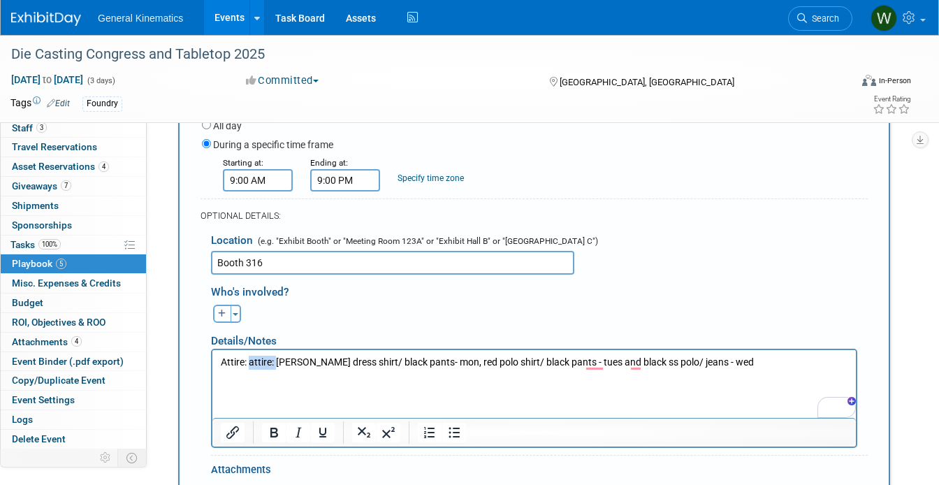
drag, startPoint x: 276, startPoint y: 361, endPoint x: 247, endPoint y: 361, distance: 28.7
click at [247, 361] on p "Attire: attire: [PERSON_NAME] dress shirt/ black pants- mon, red polo shirt/ bl…" at bounding box center [534, 369] width 627 height 27
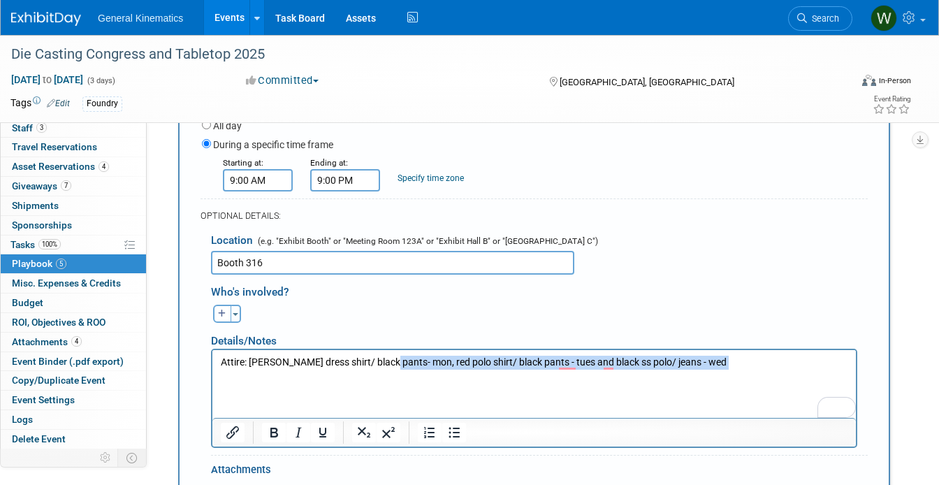
drag, startPoint x: 388, startPoint y: 361, endPoint x: 702, endPoint y: 377, distance: 314.8
click at [702, 377] on p "Attire: [PERSON_NAME] dress shirt/ black pants- mon, red polo shirt/ black pant…" at bounding box center [534, 369] width 627 height 27
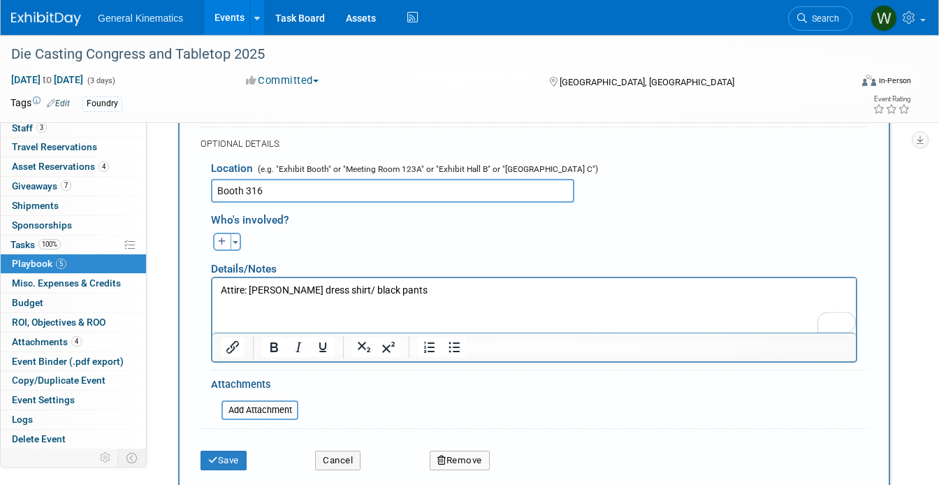
scroll to position [344, 0]
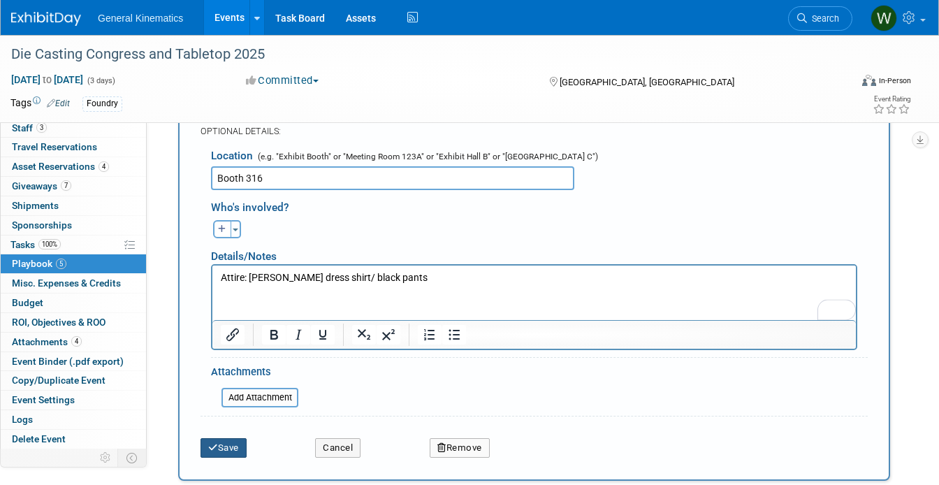
click at [219, 447] on button "Save" at bounding box center [224, 448] width 46 height 20
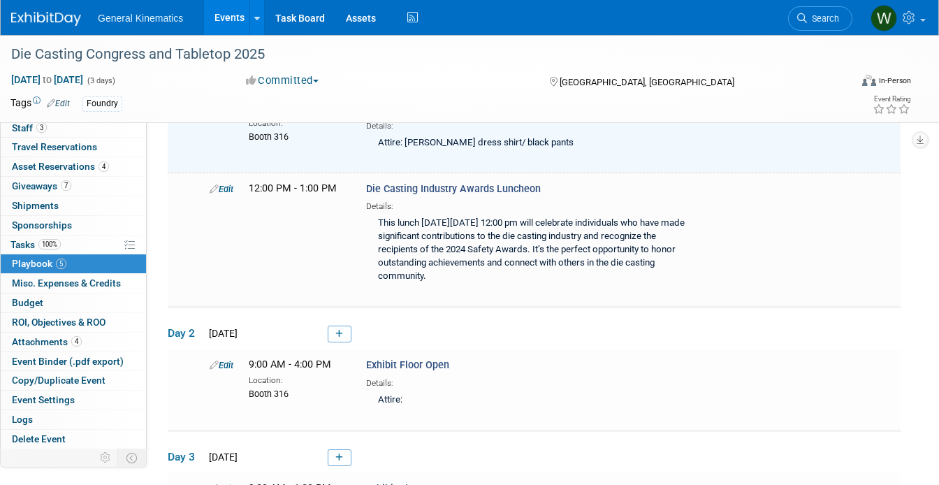
scroll to position [133, 0]
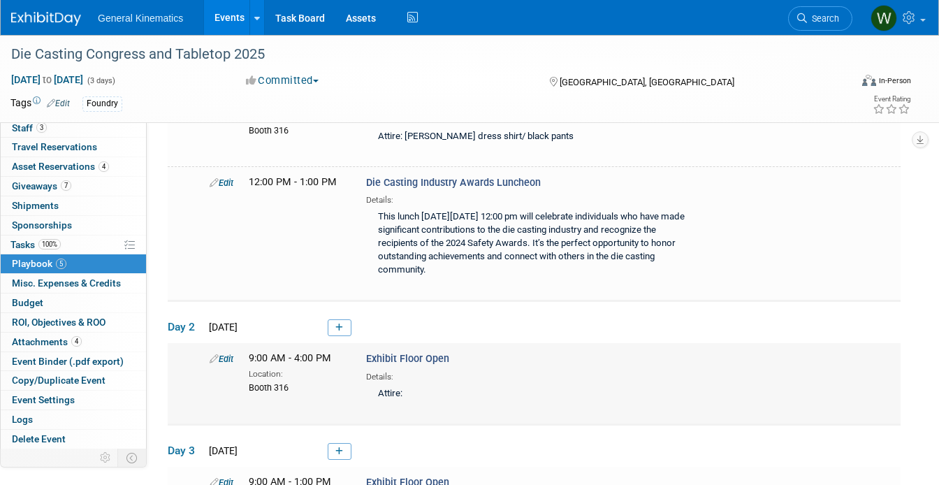
click at [225, 355] on link "Edit" at bounding box center [222, 359] width 24 height 10
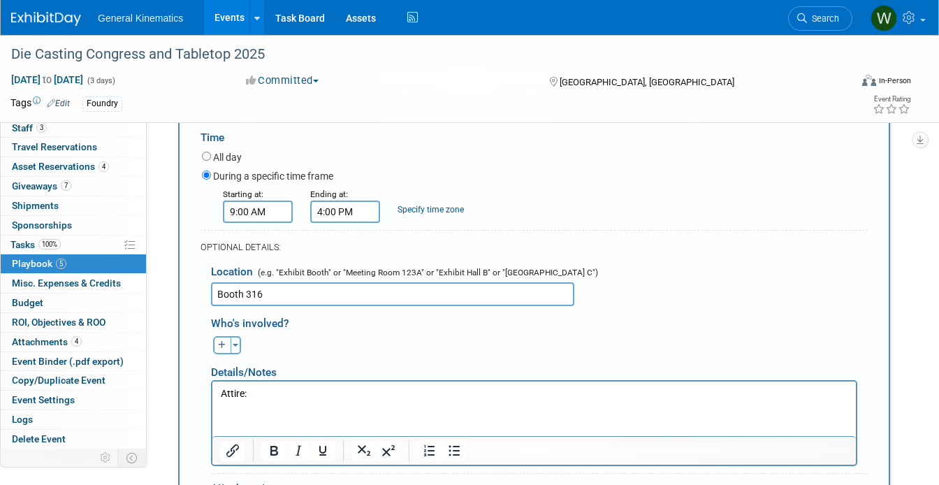
scroll to position [488, 0]
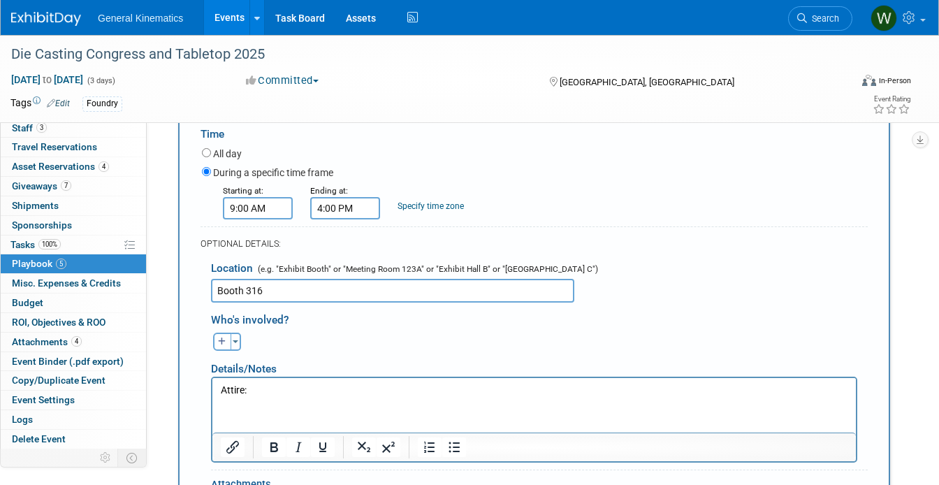
click at [336, 390] on p "Attire:" at bounding box center [534, 390] width 627 height 14
click at [277, 393] on p "Attire: - mon, red polo shirt/ black pants - tues and black ss polo/ jeans - wed" at bounding box center [534, 390] width 627 height 14
drag, startPoint x: 366, startPoint y: 390, endPoint x: 610, endPoint y: 388, distance: 243.9
click at [610, 388] on p "Attire: Red polo shirt/ black pants - tues and black ss polo/ jeans - wed" at bounding box center [534, 390] width 627 height 14
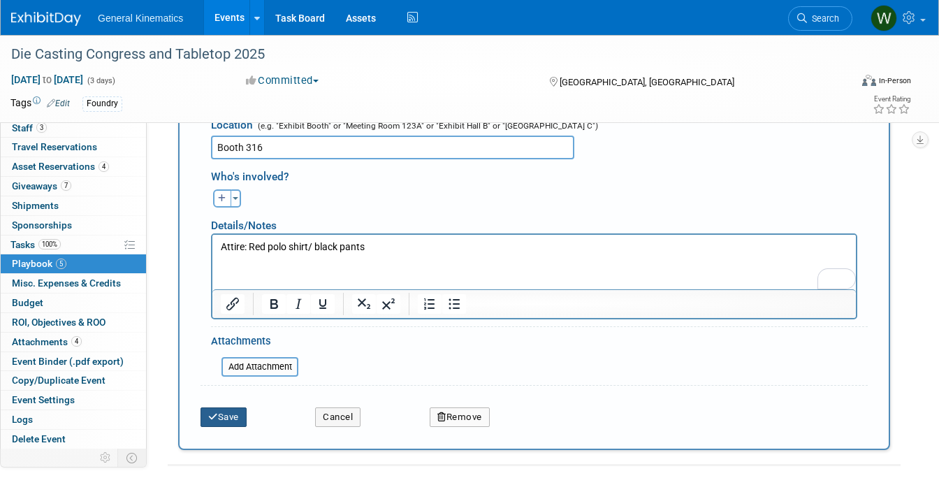
click at [223, 418] on button "Save" at bounding box center [224, 417] width 46 height 20
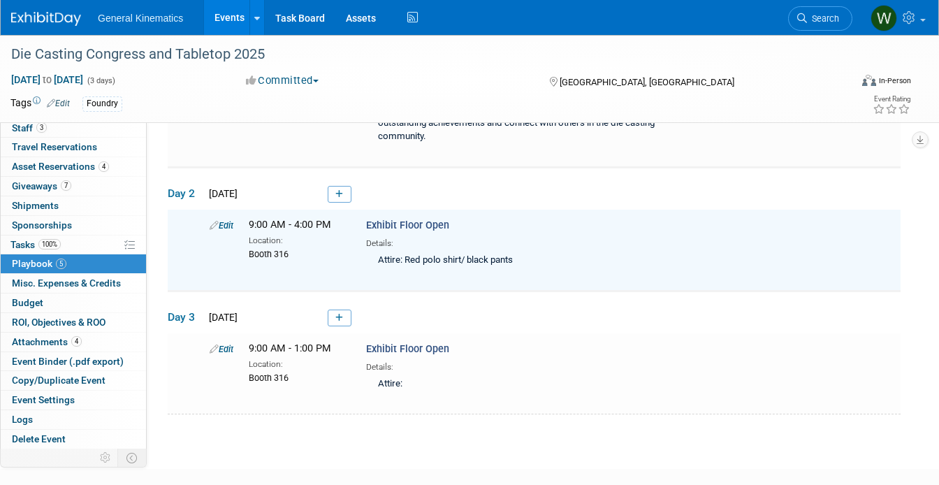
scroll to position [271, 0]
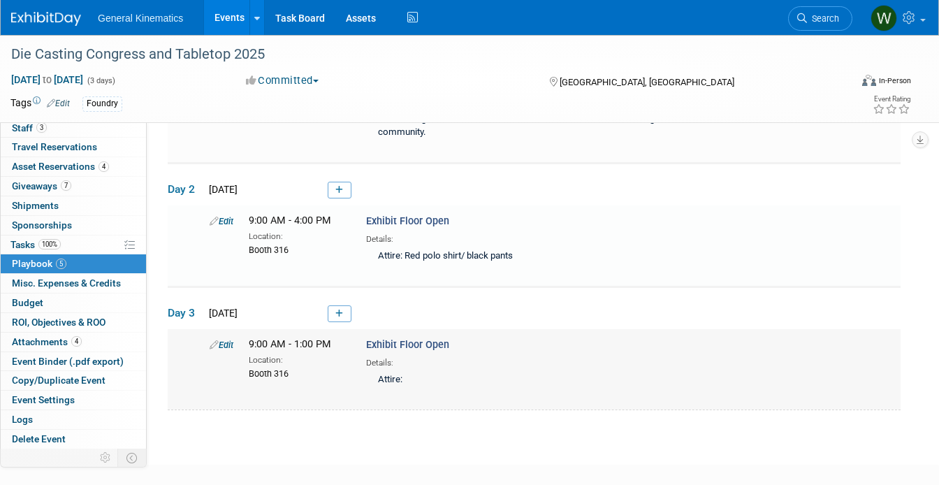
click at [233, 343] on link "Edit" at bounding box center [222, 345] width 24 height 10
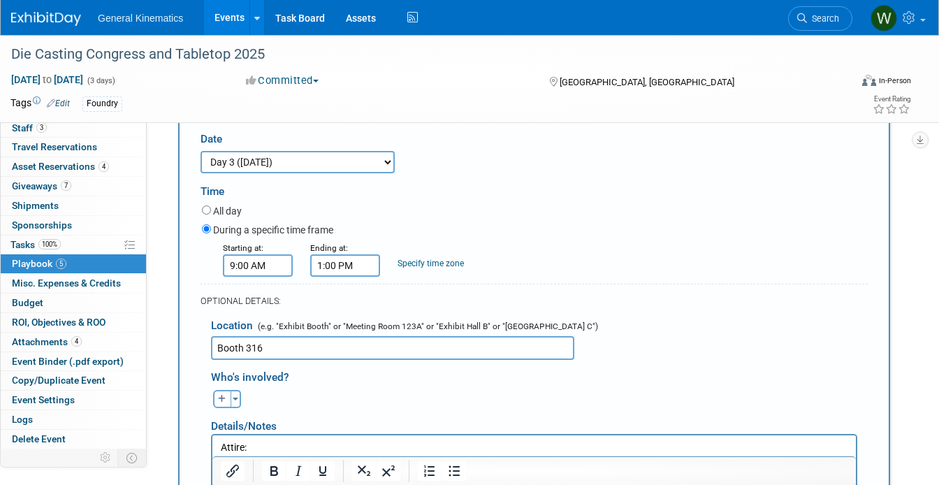
scroll to position [566, 0]
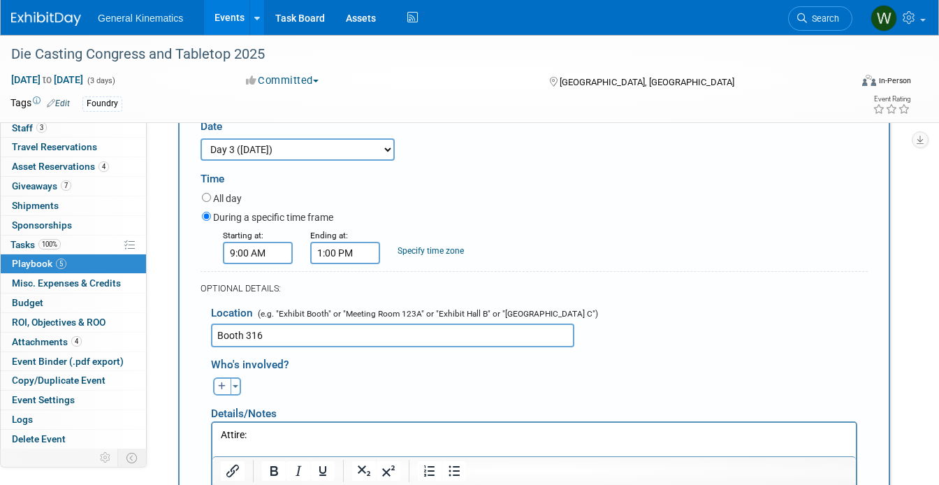
click at [323, 437] on p "Attire:" at bounding box center [534, 435] width 627 height 14
click at [304, 432] on p "Attire: - tues and black ss polo/ jeans - wed" at bounding box center [534, 435] width 627 height 14
click at [295, 432] on p "Attire: - tues and black ss polo/ jeans - wed" at bounding box center [534, 435] width 627 height 14
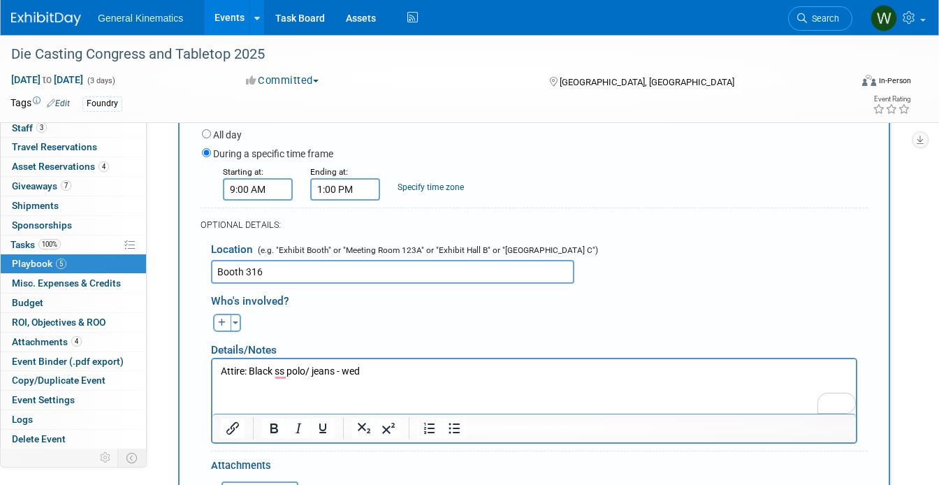
scroll to position [634, 0]
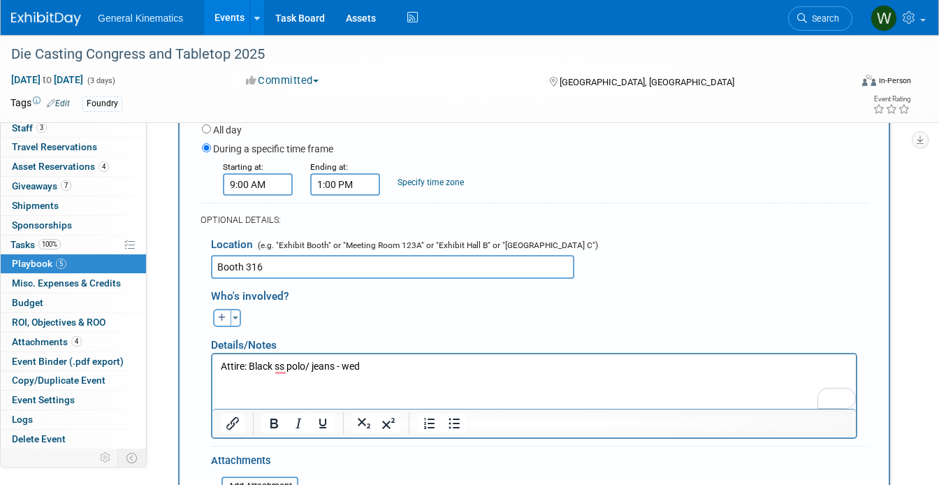
click at [394, 367] on p "Attire: Black ss polo/ jeans - wed" at bounding box center [534, 366] width 627 height 14
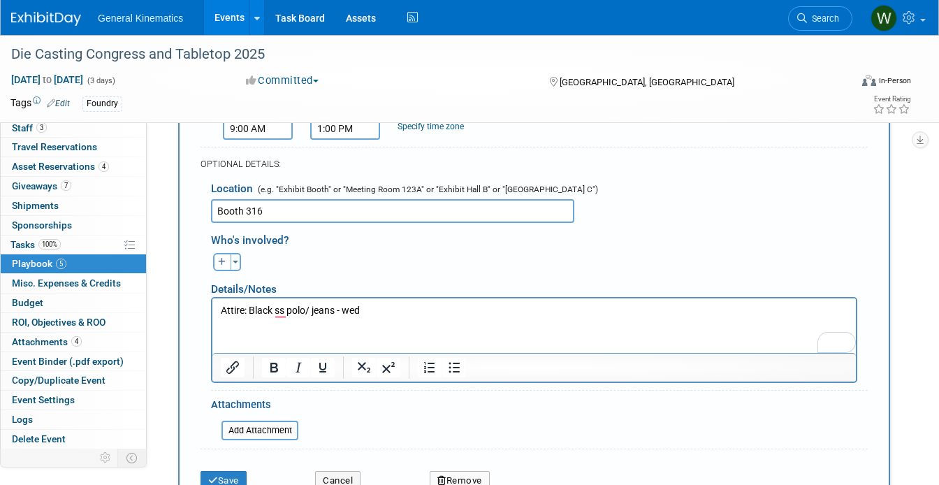
scroll to position [723, 0]
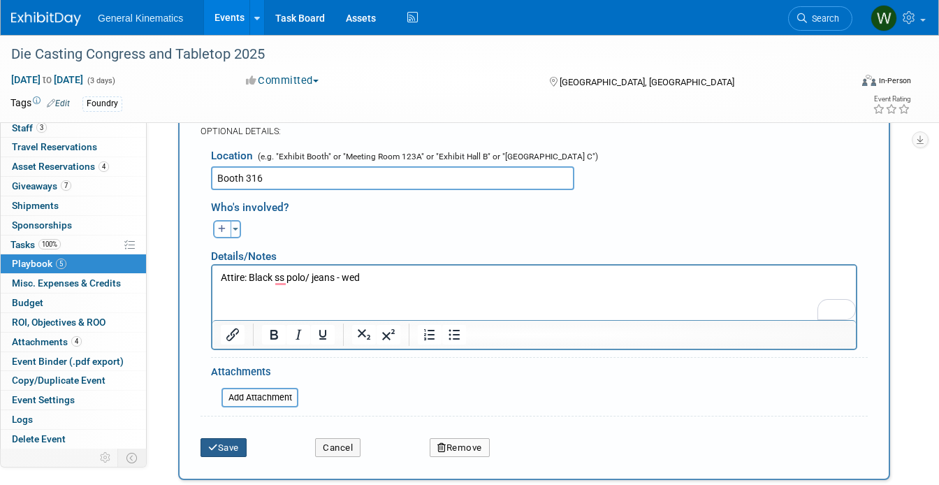
click at [235, 444] on button "Save" at bounding box center [224, 448] width 46 height 20
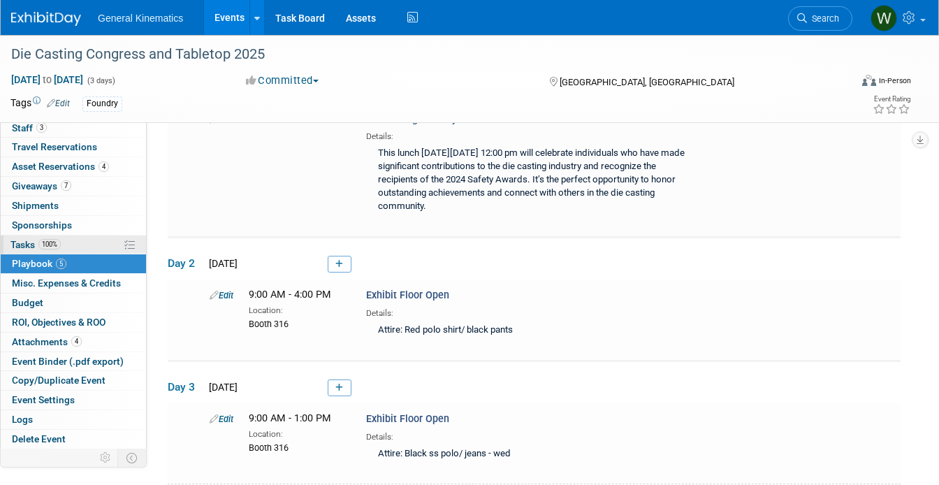
scroll to position [0, 0]
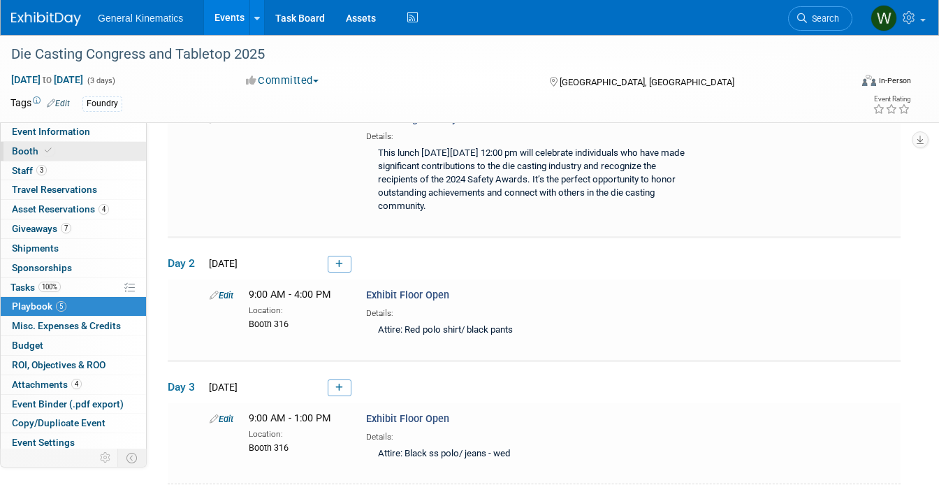
click at [70, 153] on link "Booth" at bounding box center [73, 151] width 145 height 19
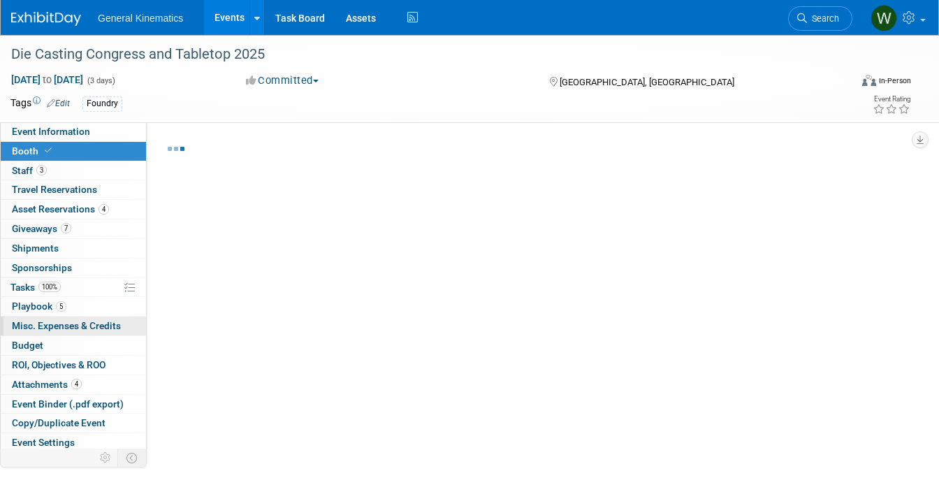
click at [71, 326] on span "Misc. Expenses & Credits 0" at bounding box center [66, 325] width 109 height 11
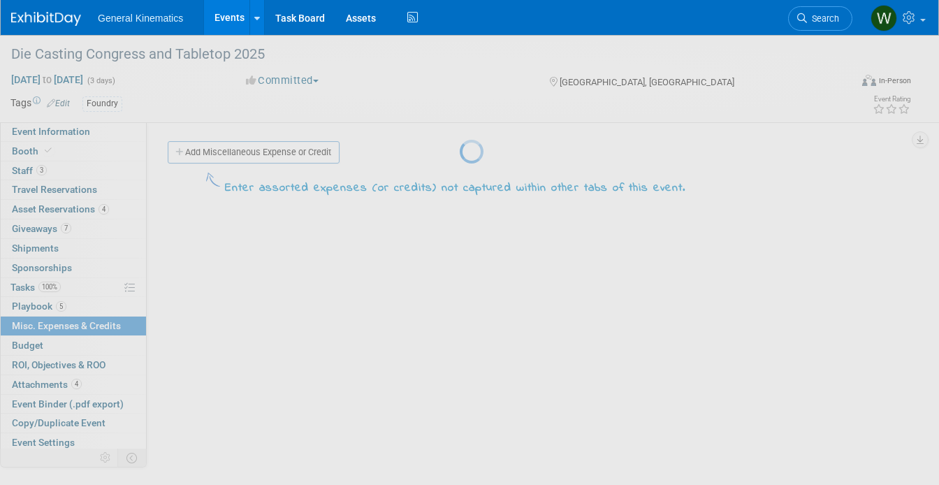
click at [460, 300] on div at bounding box center [470, 242] width 20 height 485
click at [460, 307] on div at bounding box center [470, 242] width 20 height 485
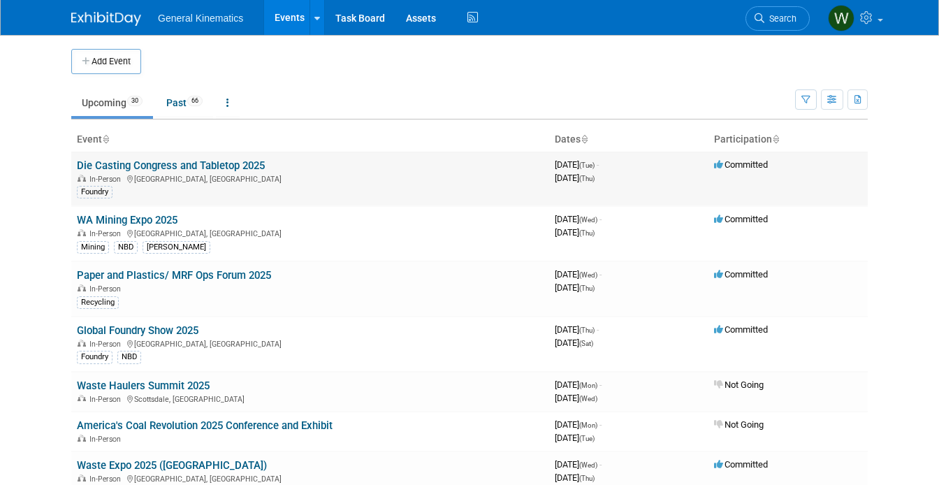
click at [145, 163] on link "Die Casting Congress and Tabletop 2025" at bounding box center [171, 165] width 188 height 13
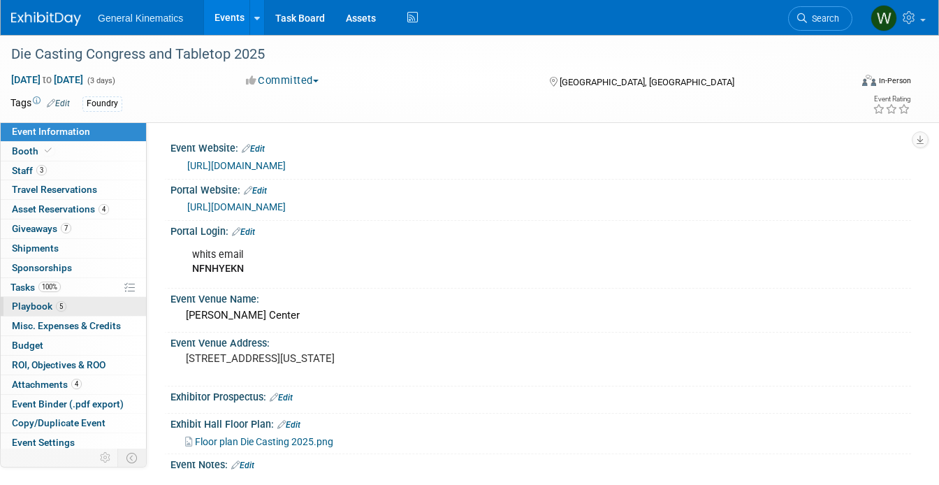
click at [39, 305] on span "Playbook 5" at bounding box center [39, 305] width 54 height 11
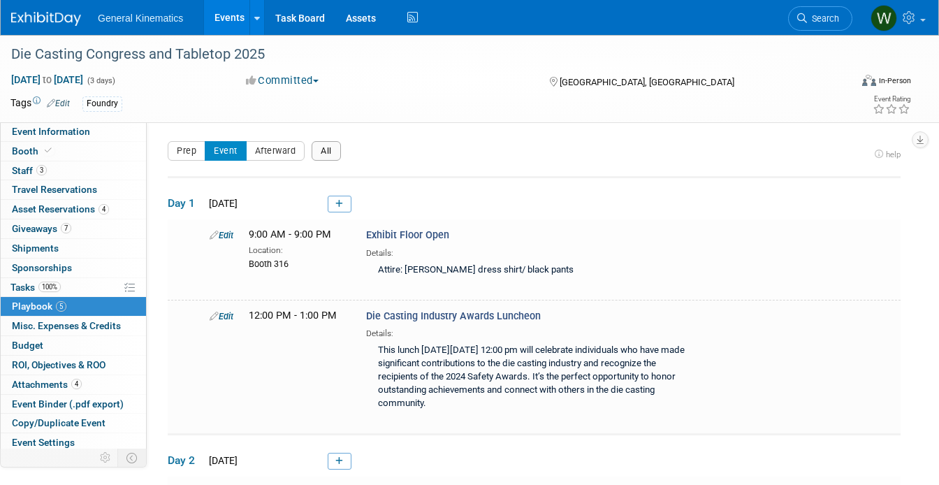
click at [320, 151] on button "All" at bounding box center [326, 151] width 29 height 20
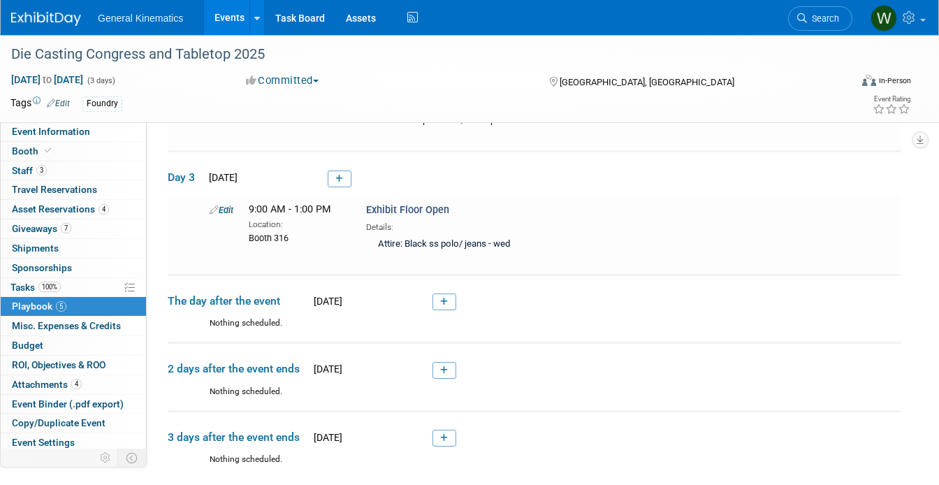
scroll to position [660, 0]
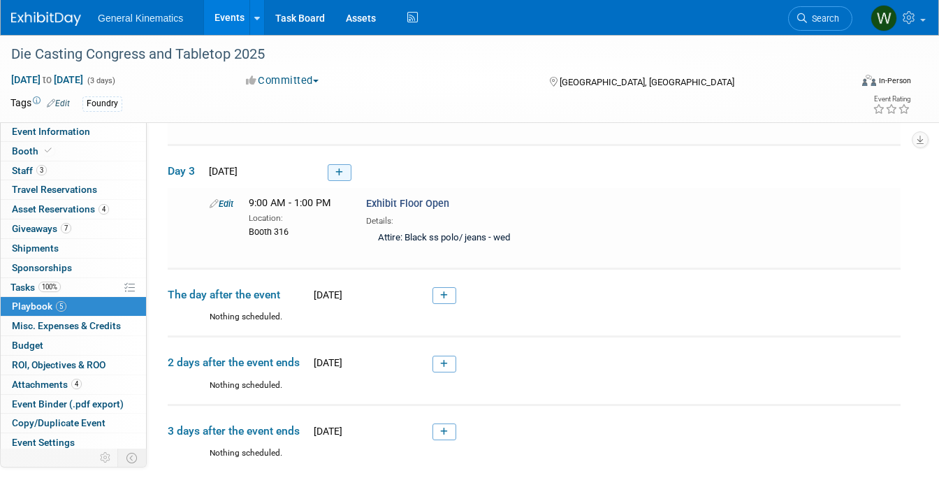
click at [341, 173] on icon at bounding box center [339, 172] width 8 height 8
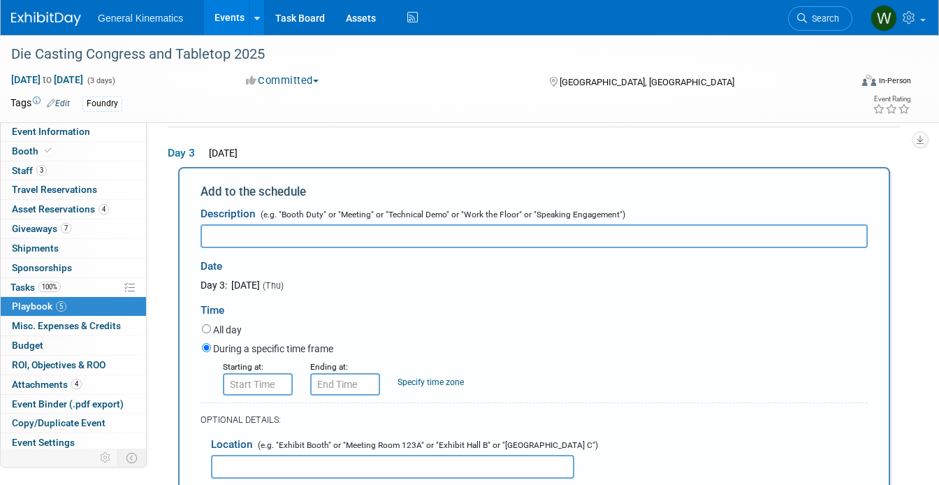
scroll to position [0, 0]
type input "Exhibitor Move Out"
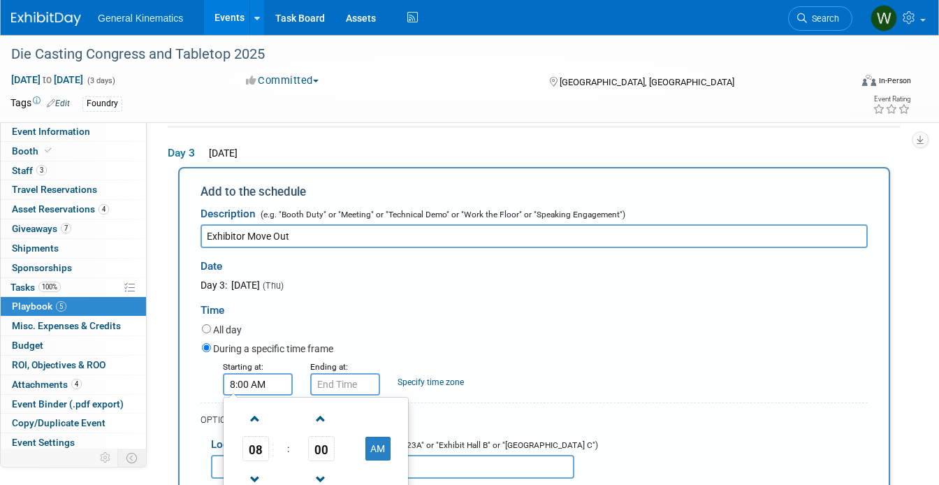
click at [267, 386] on input "8:00 AM" at bounding box center [258, 384] width 70 height 22
click at [260, 409] on span at bounding box center [255, 419] width 24 height 24
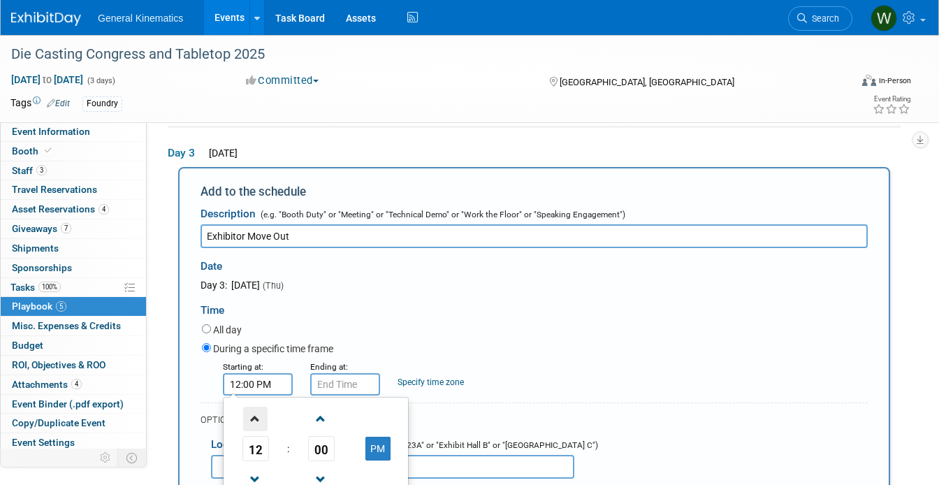
click at [260, 409] on span at bounding box center [255, 419] width 24 height 24
type input "1:00 PM"
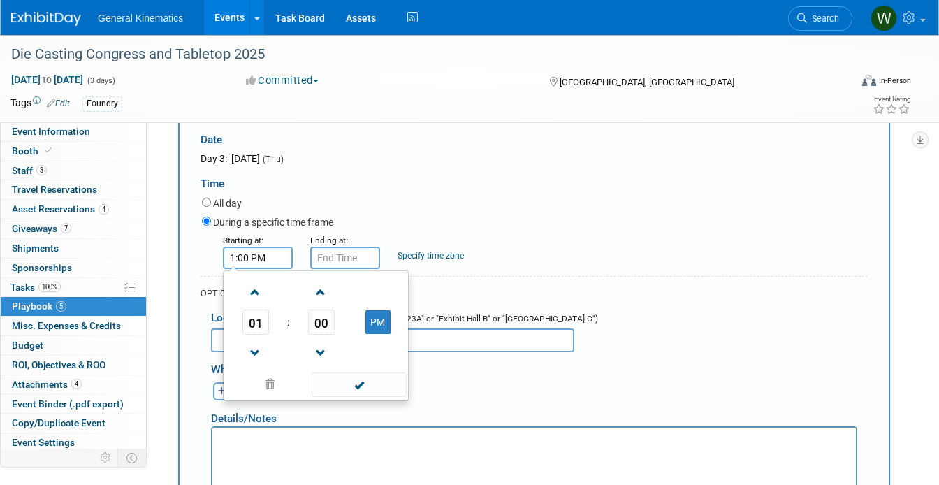
scroll to position [817, 0]
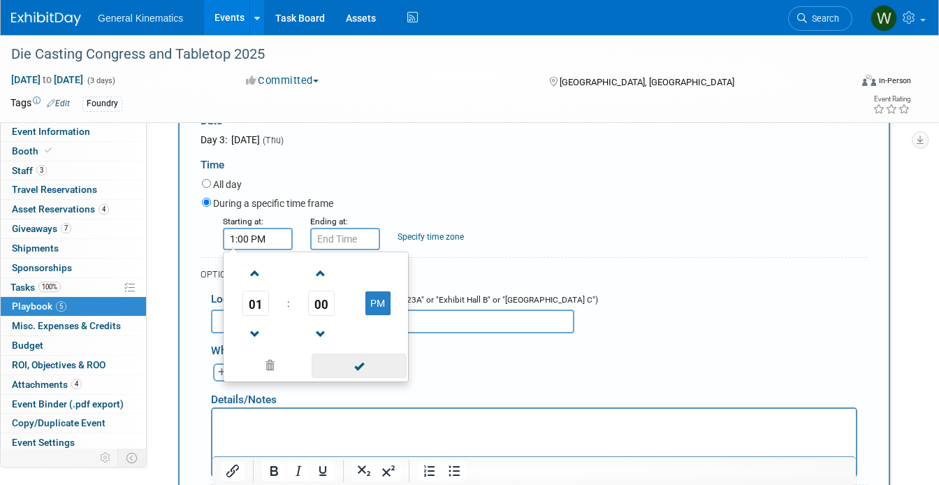
click at [356, 361] on span at bounding box center [359, 366] width 94 height 24
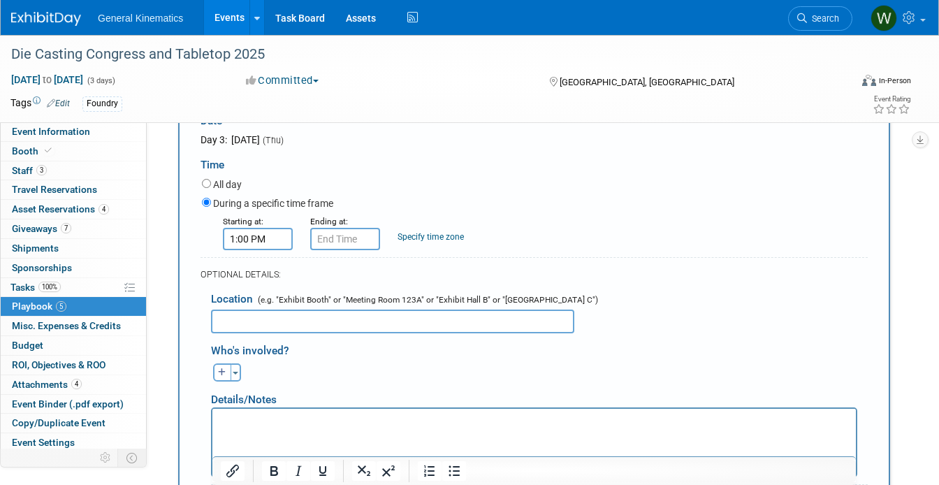
click at [326, 217] on small "Ending at:" at bounding box center [329, 222] width 38 height 10
click at [326, 236] on input "1:00 PM" at bounding box center [345, 239] width 70 height 22
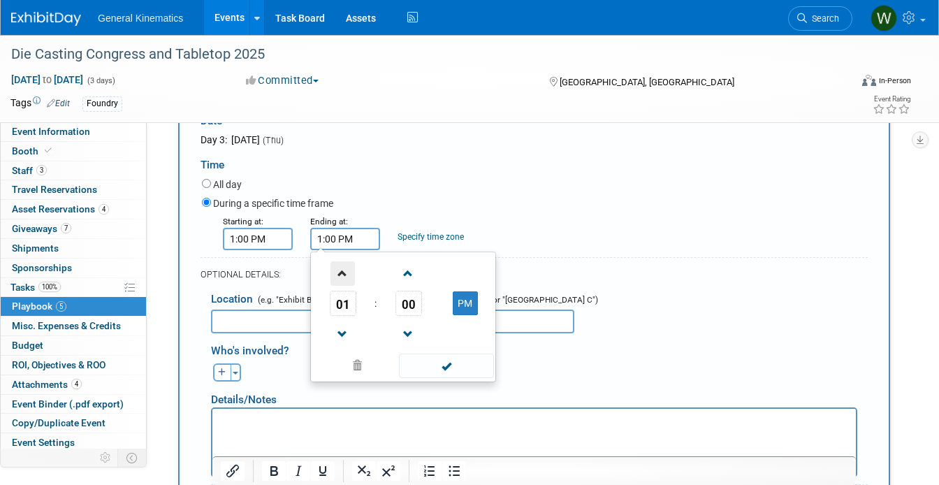
click at [335, 266] on span at bounding box center [342, 273] width 24 height 24
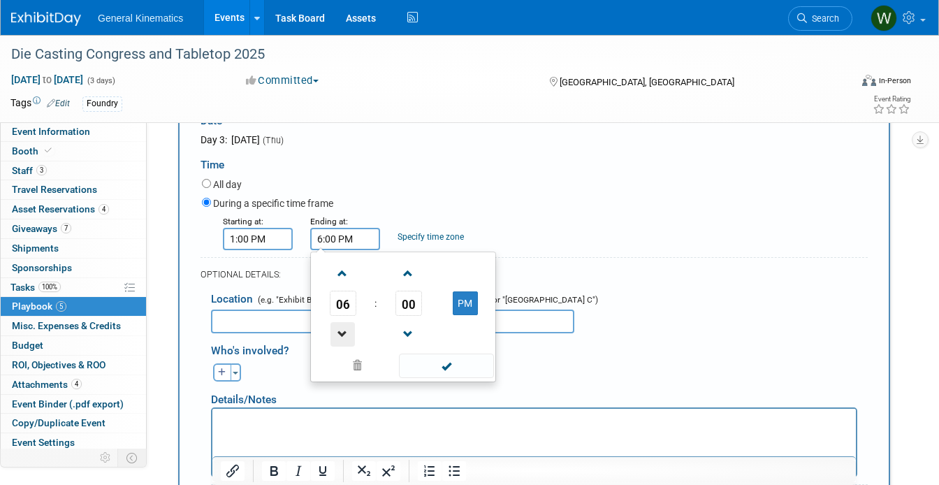
click at [346, 323] on span at bounding box center [342, 334] width 24 height 24
type input "5:00 PM"
click at [421, 361] on span at bounding box center [446, 366] width 94 height 24
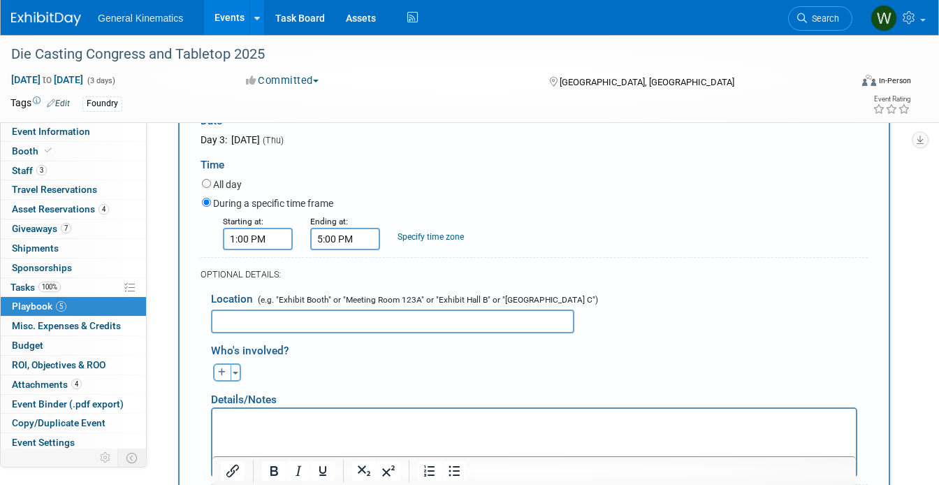
click at [347, 323] on input "text" at bounding box center [392, 322] width 363 height 24
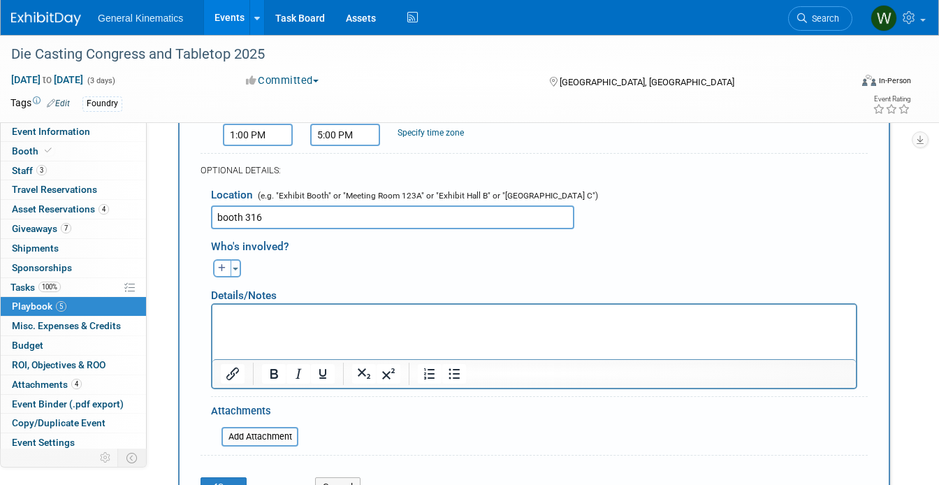
scroll to position [945, 0]
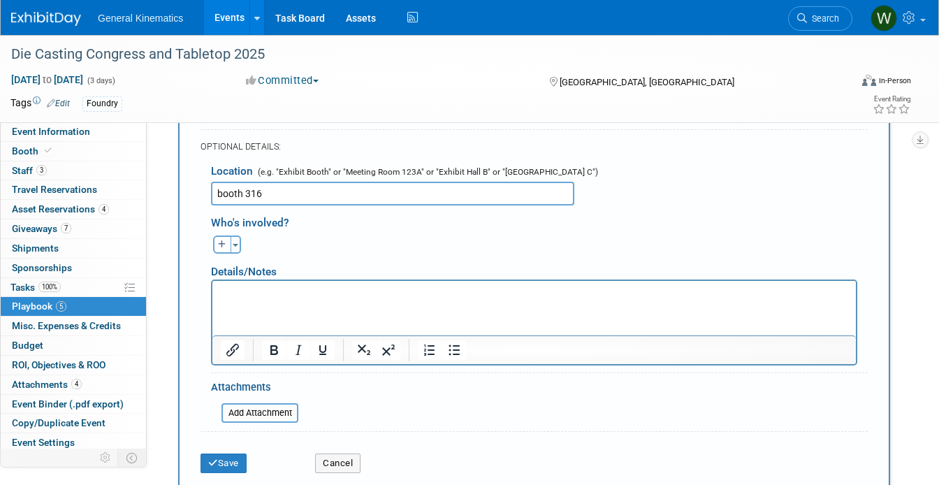
type input "booth 316"
click at [339, 300] on html at bounding box center [534, 291] width 644 height 20
click at [488, 296] on p "Please pack up everything and bring back to the" at bounding box center [534, 293] width 627 height 14
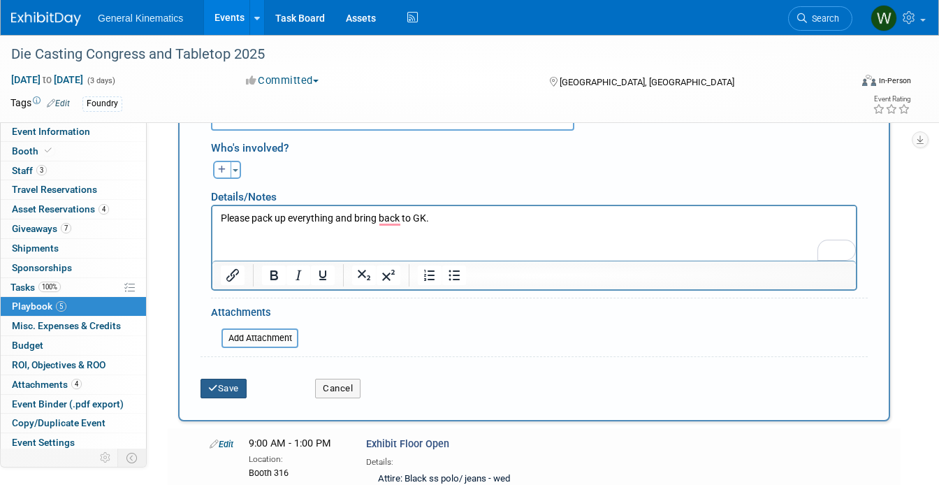
click at [213, 384] on icon "submit" at bounding box center [213, 388] width 10 height 9
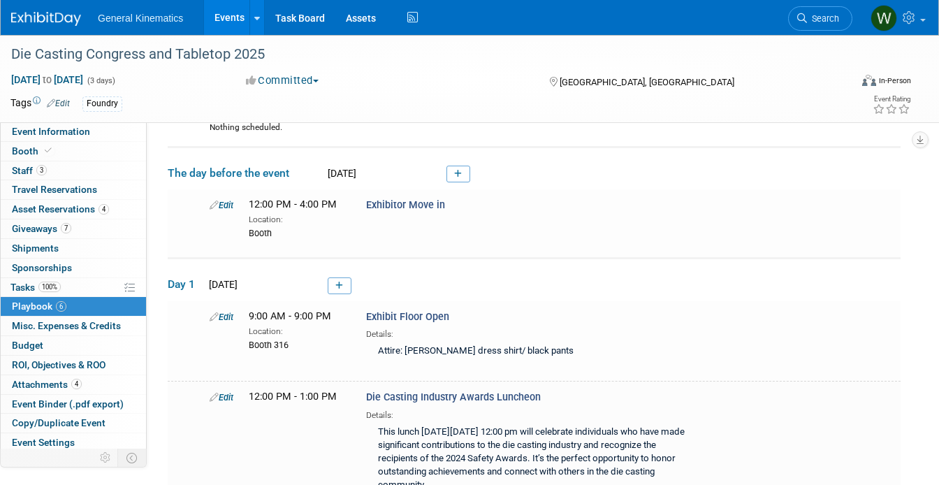
scroll to position [101, 0]
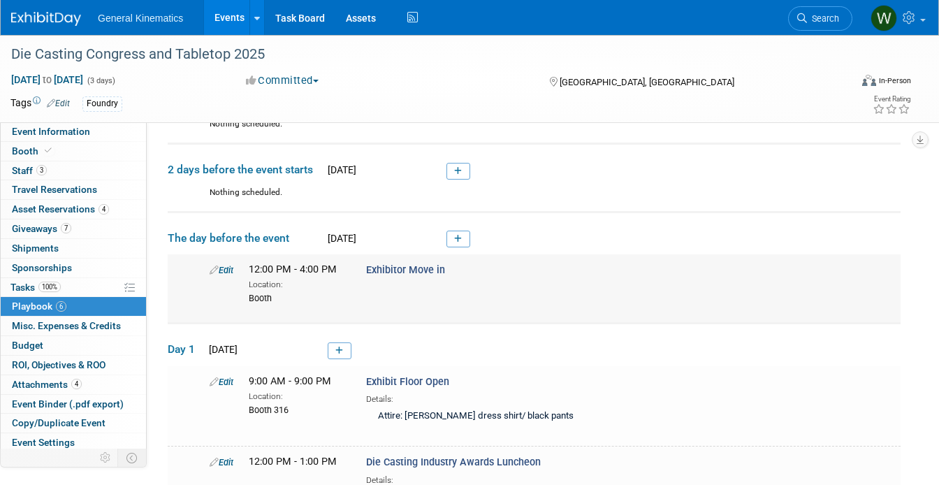
click at [225, 268] on link "Edit" at bounding box center [222, 270] width 24 height 10
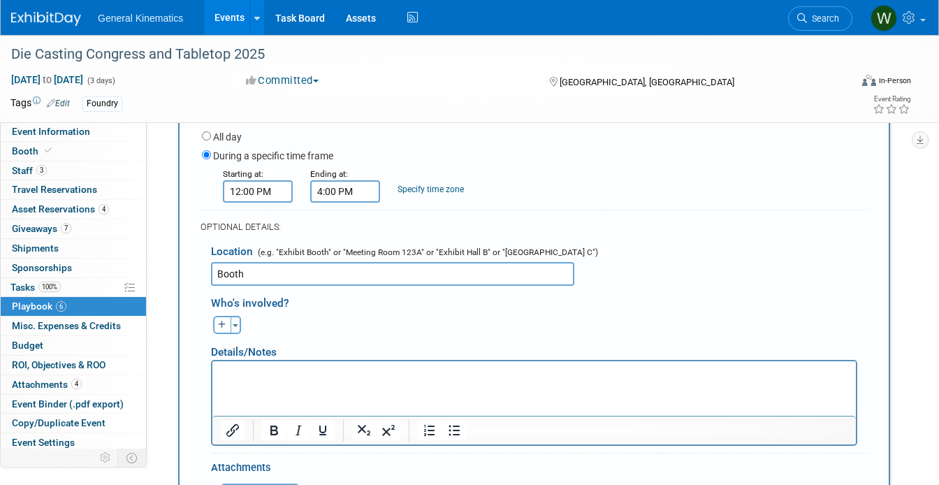
scroll to position [384, 0]
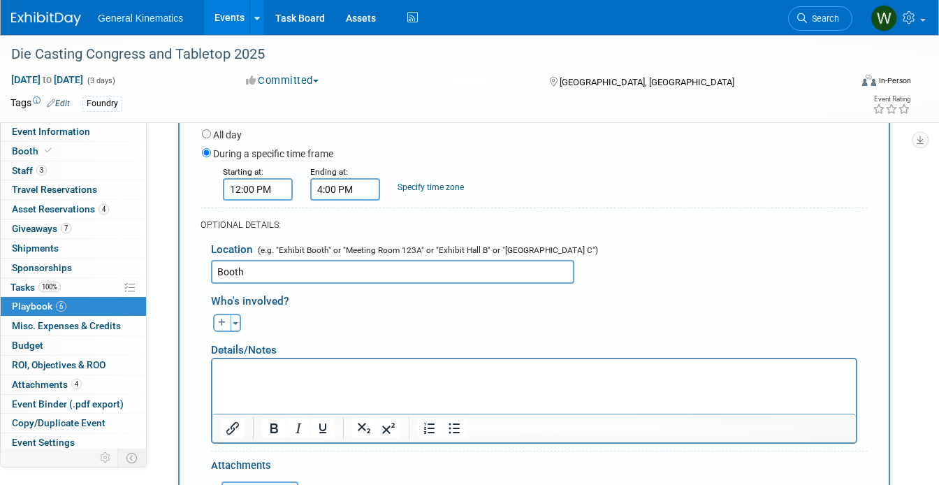
click at [338, 271] on input "Booth" at bounding box center [392, 272] width 363 height 24
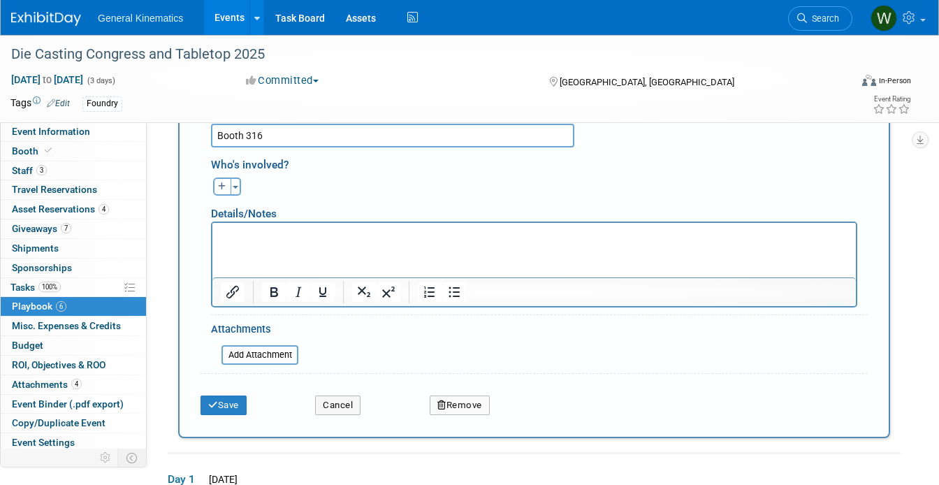
scroll to position [516, 0]
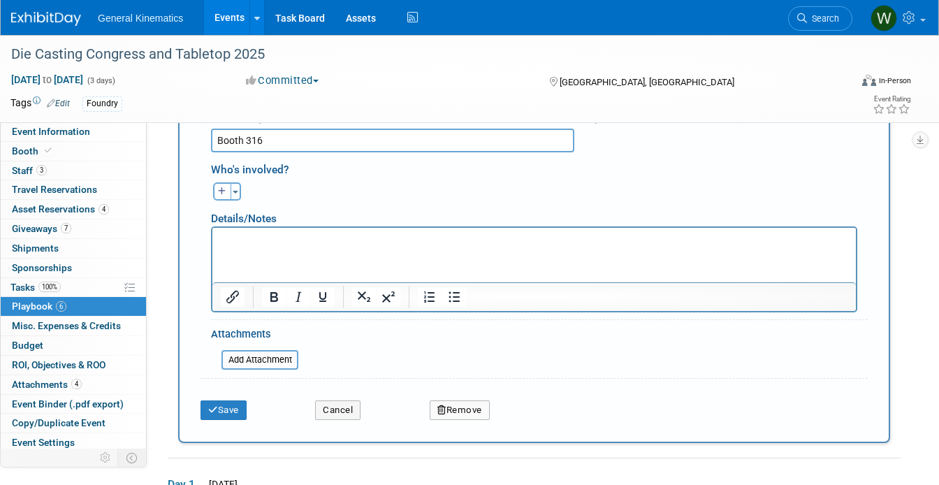
type input "Booth 316"
click at [322, 247] on html at bounding box center [534, 238] width 644 height 20
click at [218, 405] on button "Save" at bounding box center [224, 410] width 46 height 20
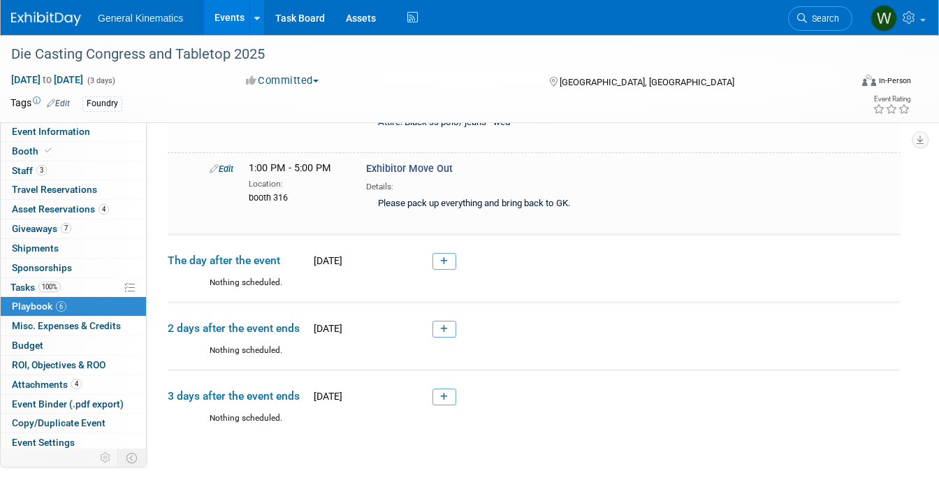
scroll to position [788, 0]
click at [42, 401] on span "Event Binder (.pdf export)" at bounding box center [68, 403] width 112 height 11
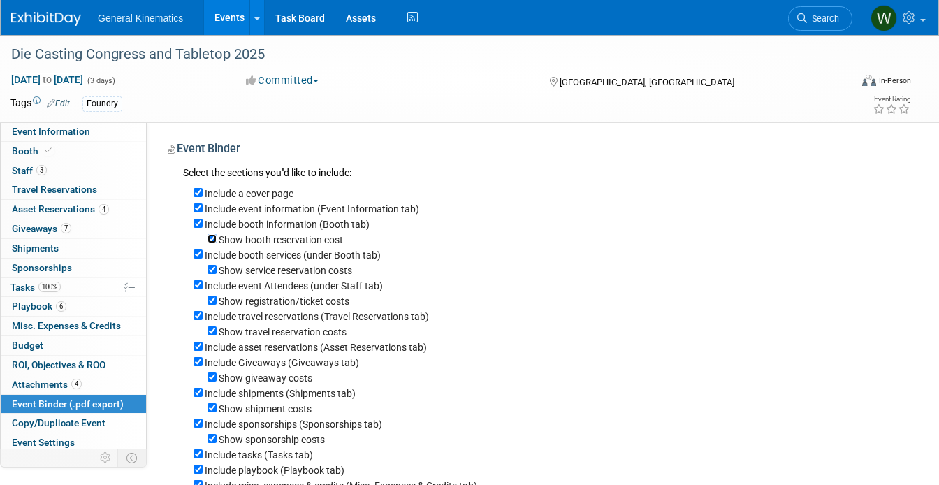
click at [215, 242] on input "Show booth reservation cost" at bounding box center [212, 238] width 9 height 9
checkbox input "false"
click at [212, 277] on div "Show service reservation costs" at bounding box center [547, 269] width 707 height 15
click at [211, 272] on input "Show service reservation costs" at bounding box center [212, 269] width 9 height 9
checkbox input "false"
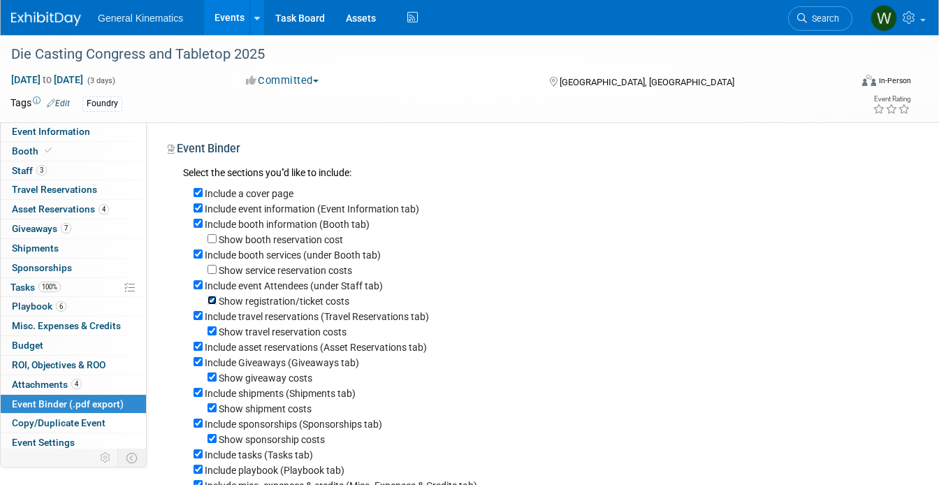
click at [211, 299] on input "Show registration/ticket costs" at bounding box center [212, 300] width 9 height 9
checkbox input "false"
click at [215, 332] on input "Show travel reservation costs" at bounding box center [212, 330] width 9 height 9
checkbox input "false"
click at [213, 377] on input "Show giveaway costs" at bounding box center [212, 376] width 9 height 9
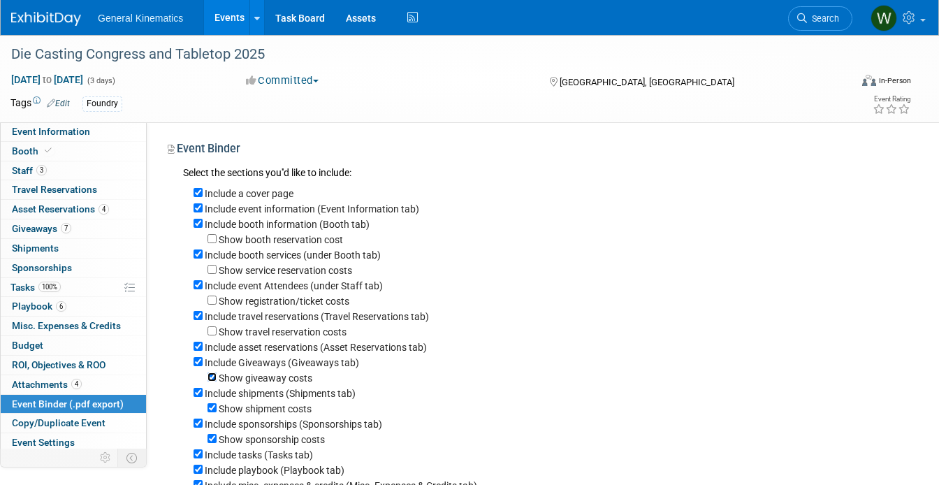
checkbox input "false"
click at [213, 411] on input "Show shipment costs" at bounding box center [212, 407] width 9 height 9
checkbox input "false"
click at [212, 440] on input "Show sponsorship costs" at bounding box center [212, 438] width 9 height 9
checkbox input "false"
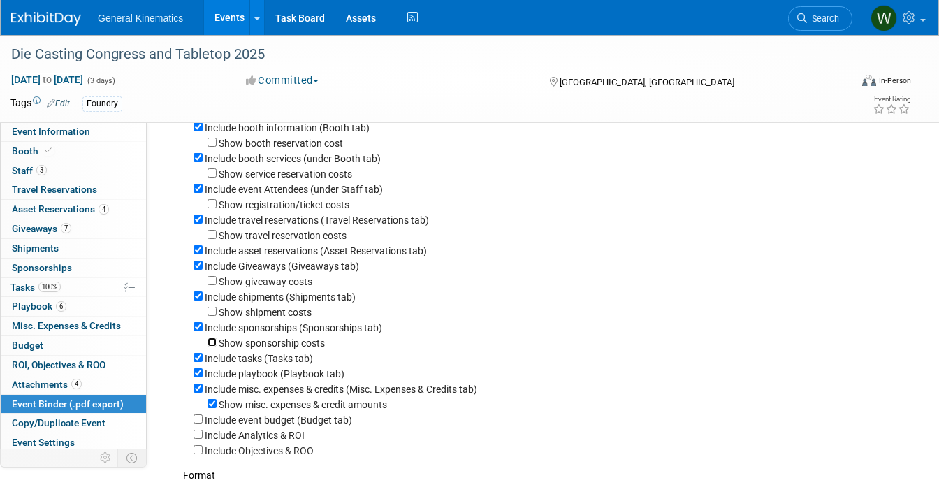
scroll to position [105, 0]
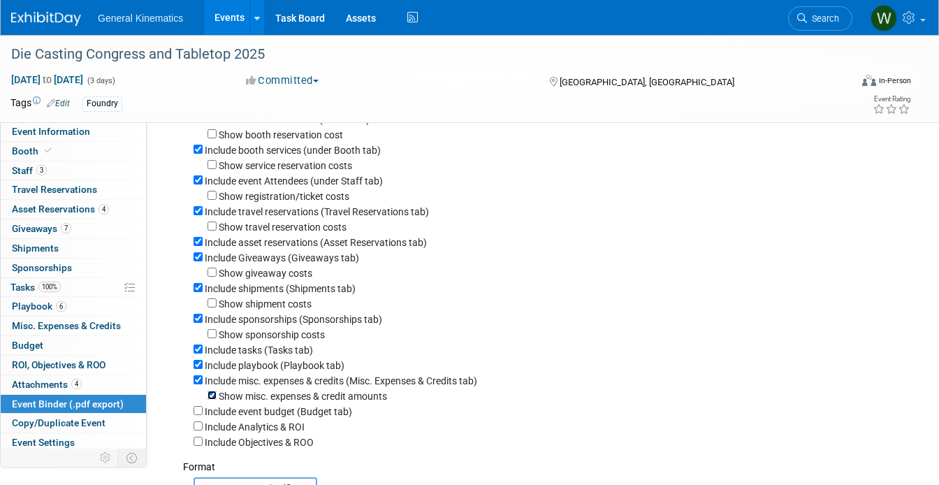
click at [211, 400] on input "Show misc. expenses & credit amounts" at bounding box center [212, 395] width 9 height 9
checkbox input "false"
click at [198, 384] on input "Include misc. expenses & credits (Misc. Expenses & Credits tab)" at bounding box center [198, 379] width 9 height 9
checkbox input "false"
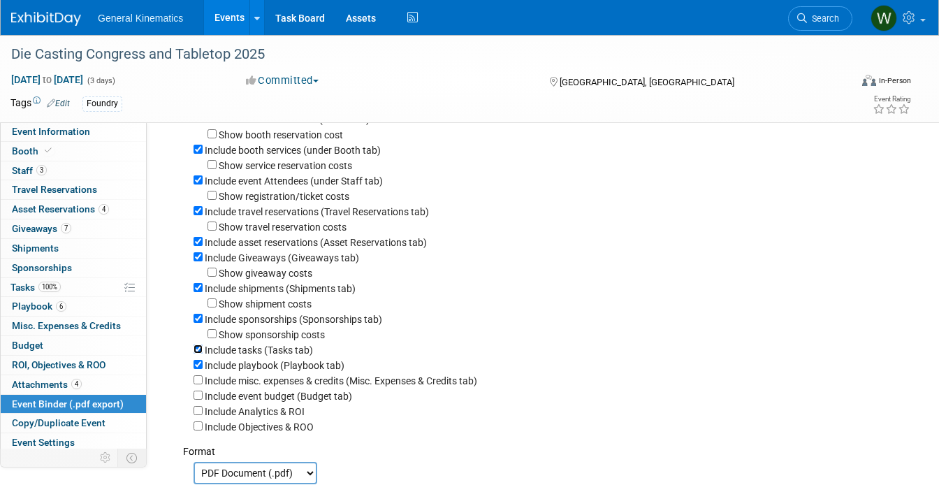
click at [199, 354] on input "Include tasks (Tasks tab)" at bounding box center [198, 348] width 9 height 9
checkbox input "false"
click at [197, 323] on input "Include sponsorships (Sponsorships tab)" at bounding box center [198, 318] width 9 height 9
checkbox input "false"
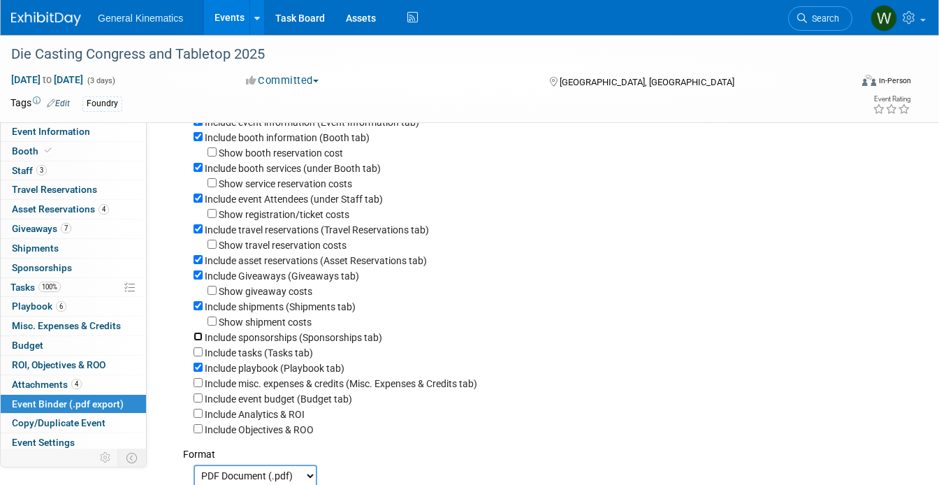
scroll to position [80, 0]
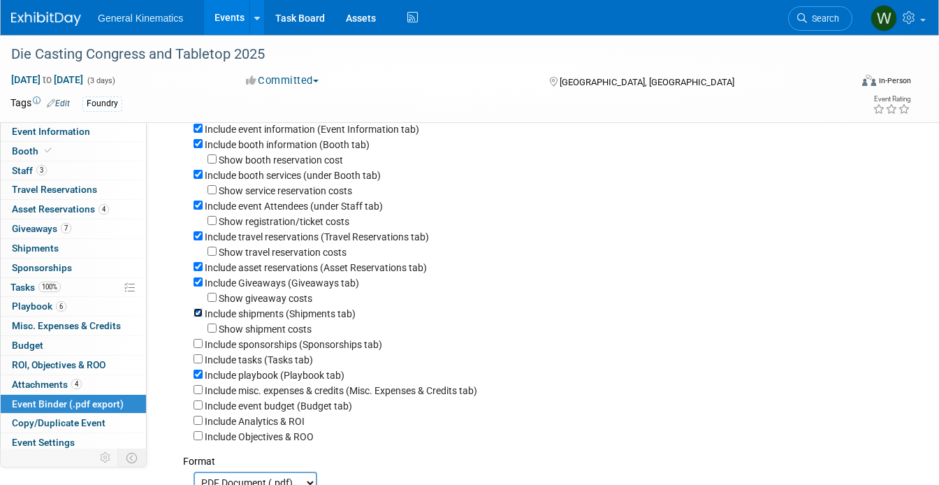
click at [198, 316] on input "Include shipments (Shipments tab)" at bounding box center [198, 312] width 9 height 9
checkbox input "false"
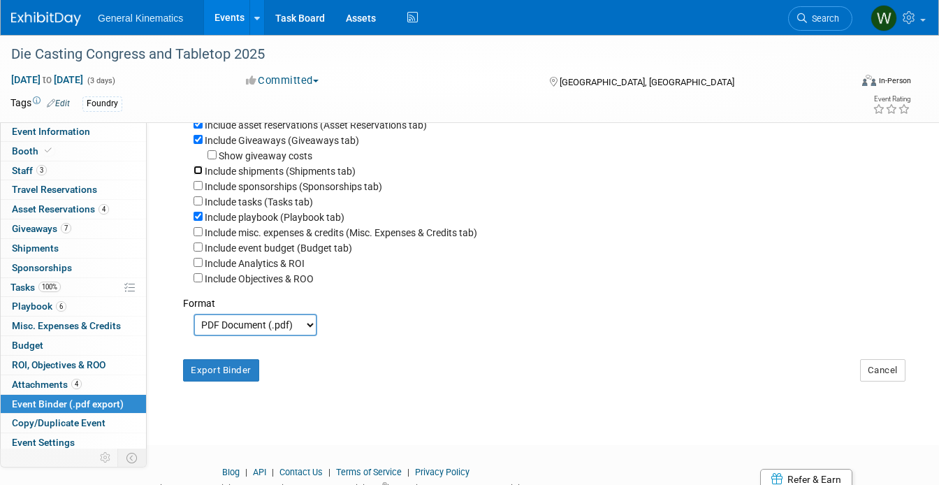
scroll to position [268, 0]
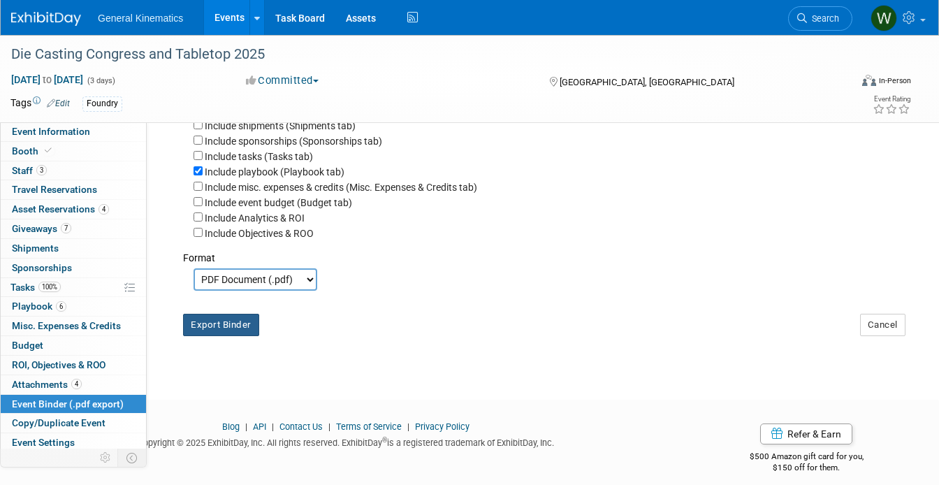
click at [203, 329] on button "Export Binder" at bounding box center [221, 325] width 76 height 22
